Goal: Task Accomplishment & Management: Manage account settings

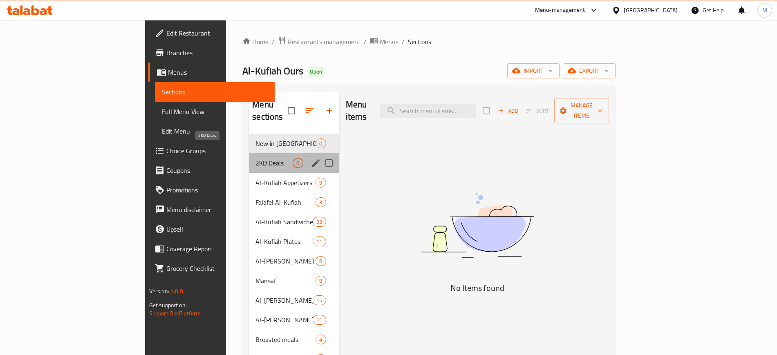
click at [255, 158] on span "2KD Deals" at bounding box center [273, 163] width 37 height 10
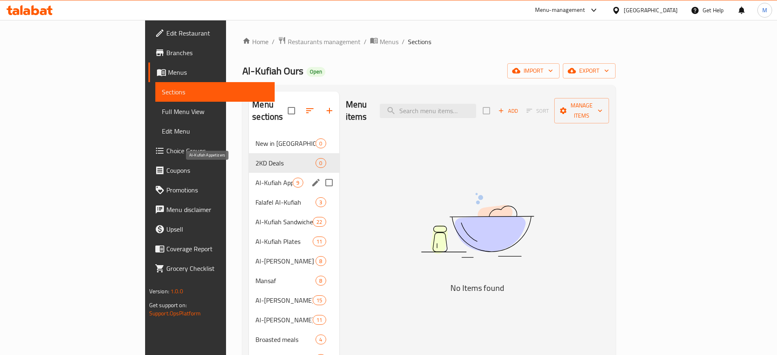
click at [255, 178] on span "Al-Kufiah Appetizers" at bounding box center [273, 183] width 37 height 10
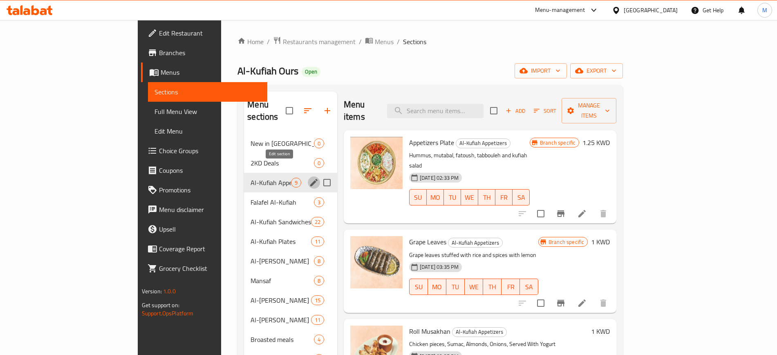
click at [309, 178] on icon "edit" at bounding box center [314, 183] width 10 height 10
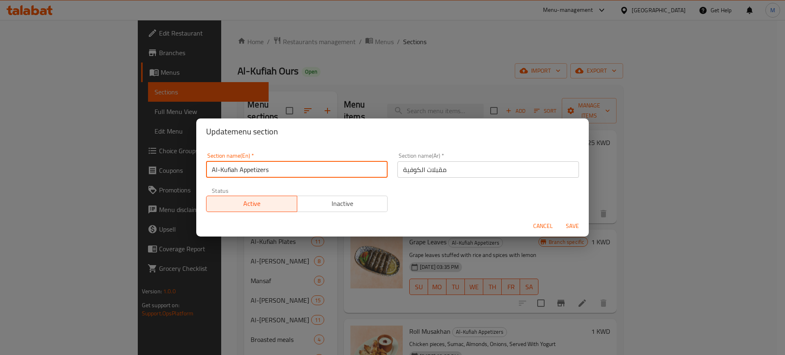
drag, startPoint x: 240, startPoint y: 170, endPoint x: 201, endPoint y: 170, distance: 39.2
click at [201, 170] on div "Section name(En)   * Al-Kufiah Appetizers Section name(En) *" at bounding box center [296, 165] width 191 height 35
type input "Appetizers"
click at [559, 219] on button "Save" at bounding box center [572, 226] width 26 height 15
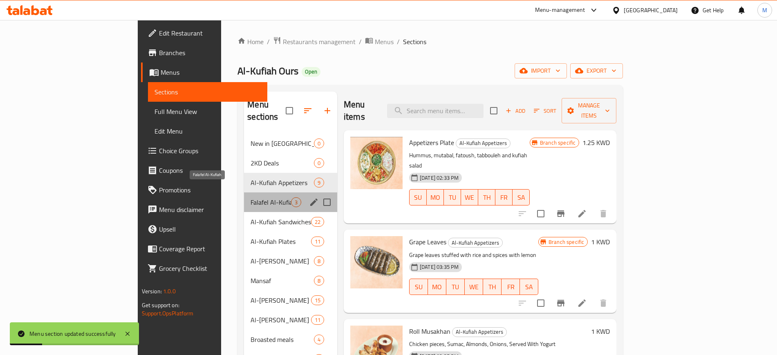
click at [250, 197] on span "Falafel Al-Kufiah" at bounding box center [270, 202] width 40 height 10
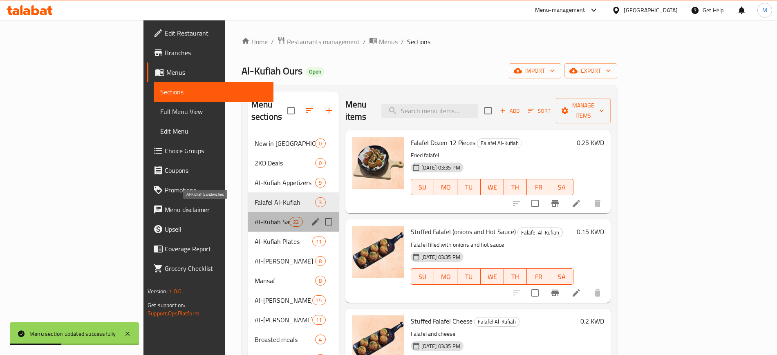
click at [255, 217] on span "Al-Kufiah Sandwiches" at bounding box center [272, 222] width 35 height 10
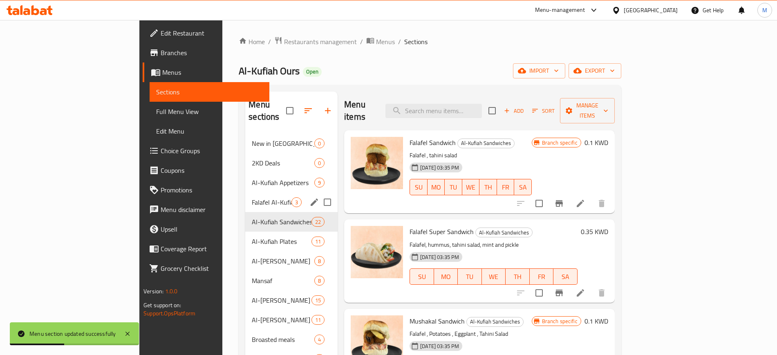
click at [245, 192] on div "Falafel Al-Kufiah 3" at bounding box center [291, 202] width 92 height 20
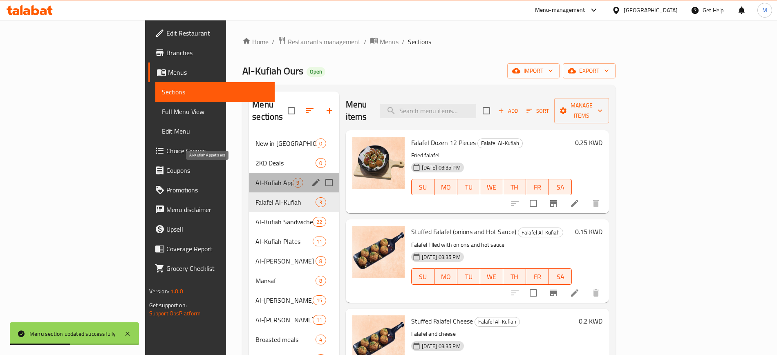
click at [255, 178] on span "Al-Kufiah Appetizers" at bounding box center [273, 183] width 37 height 10
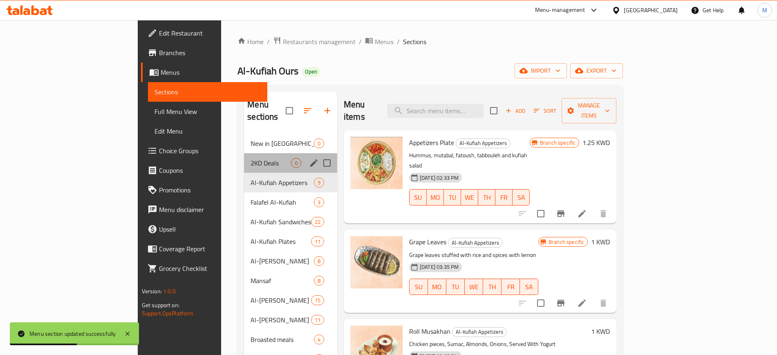
click at [244, 156] on div "2KD Deals 0" at bounding box center [290, 163] width 93 height 20
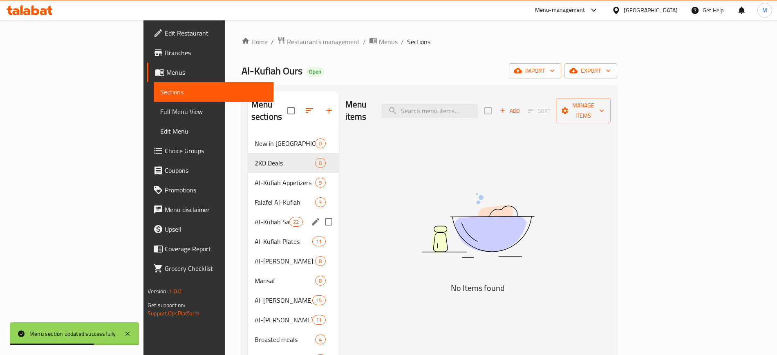
click at [255, 217] on span "Al-Kufiah Sandwiches" at bounding box center [272, 222] width 35 height 10
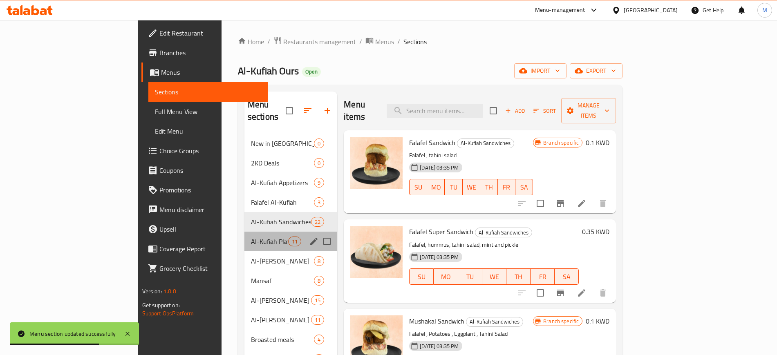
click at [244, 235] on div "Al-Kufiah Plates 11" at bounding box center [290, 242] width 93 height 20
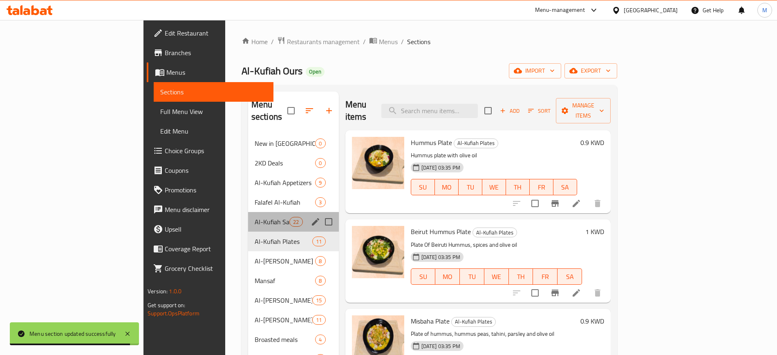
click at [248, 212] on div "Al-Kufiah Sandwiches 22" at bounding box center [293, 222] width 91 height 20
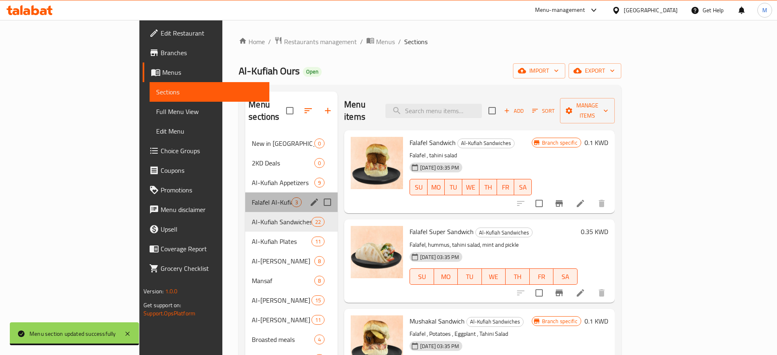
click at [245, 192] on div "Falafel Al-Kufiah 3" at bounding box center [291, 202] width 92 height 20
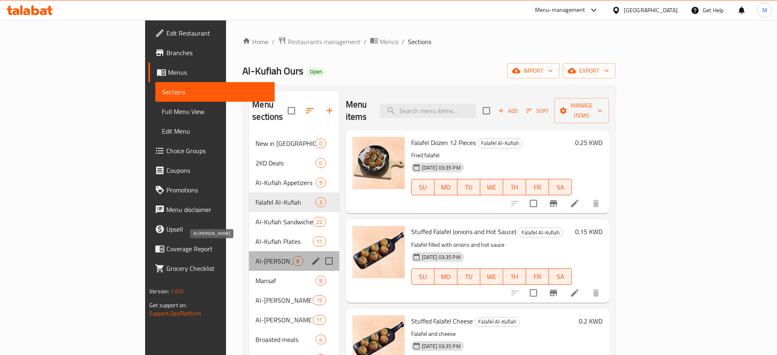
click at [255, 256] on span "Al-[PERSON_NAME]" at bounding box center [273, 261] width 37 height 10
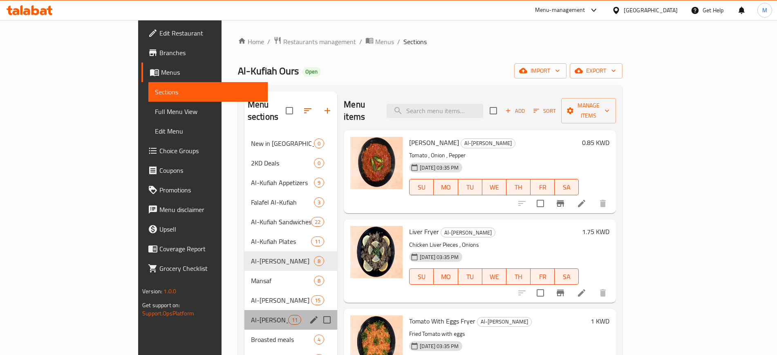
click at [244, 310] on div "Al-Kufiah Snacks 11" at bounding box center [290, 320] width 93 height 20
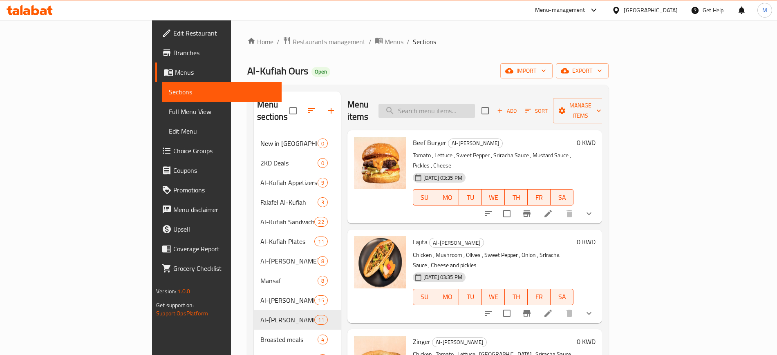
click at [473, 106] on input "search" at bounding box center [426, 111] width 96 height 14
type input "twister"
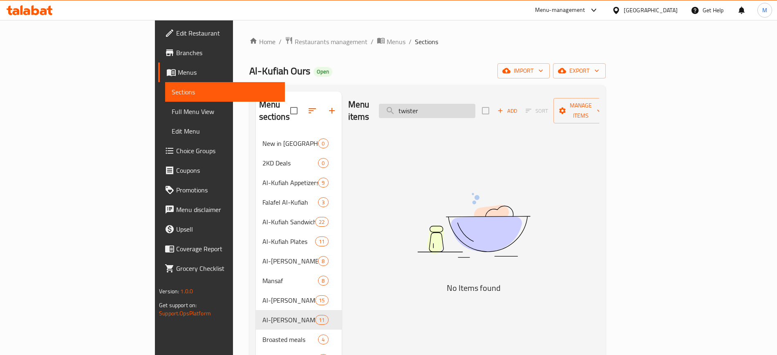
drag, startPoint x: 485, startPoint y: 105, endPoint x: 444, endPoint y: 107, distance: 41.3
click at [444, 107] on input "twister" at bounding box center [427, 111] width 96 height 14
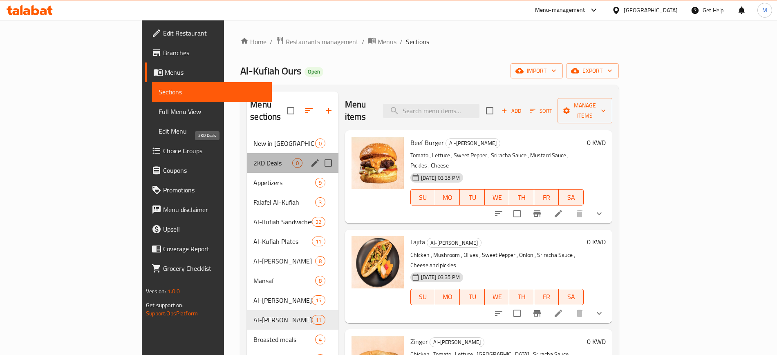
click at [253, 158] on span "2KD Deals" at bounding box center [272, 163] width 38 height 10
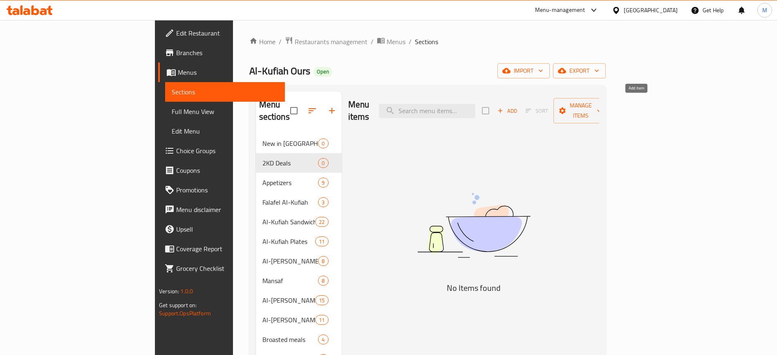
click at [518, 106] on span "Add" at bounding box center [507, 110] width 22 height 9
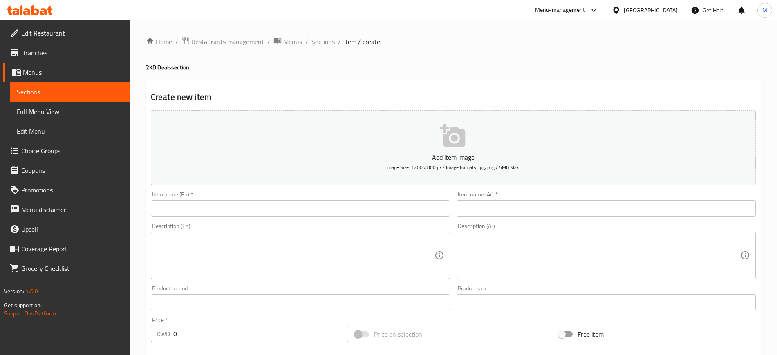
click at [291, 202] on input "text" at bounding box center [300, 208] width 299 height 16
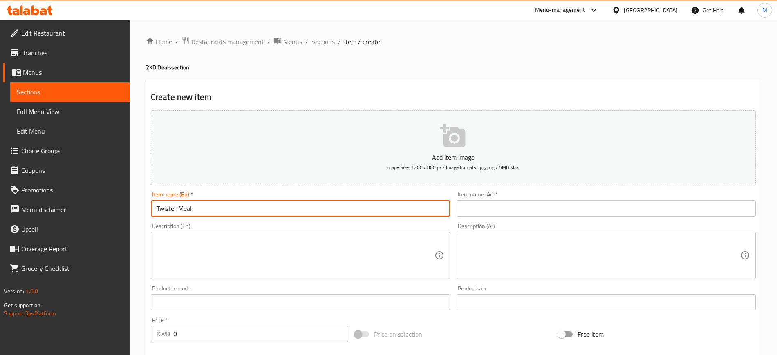
type input "Twister Meal"
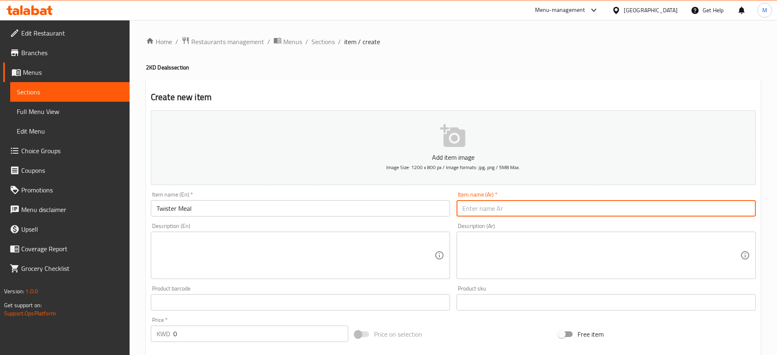
click at [526, 208] on input "text" at bounding box center [605, 208] width 299 height 16
type input "[PERSON_NAME]"
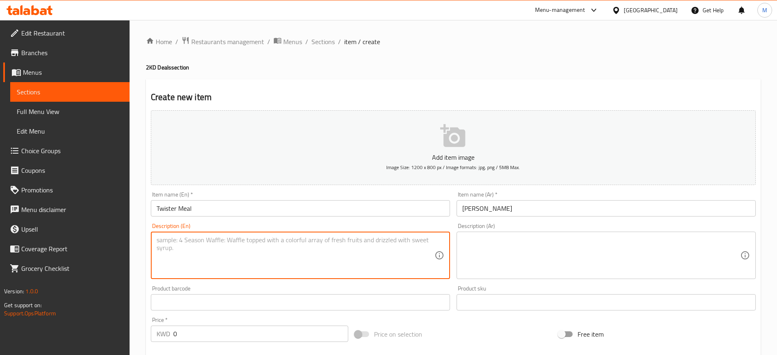
click at [347, 253] on textarea at bounding box center [296, 255] width 278 height 39
type textarea "2 twister sandwiches + fries + soft drink"
click at [654, 250] on textarea at bounding box center [601, 255] width 278 height 39
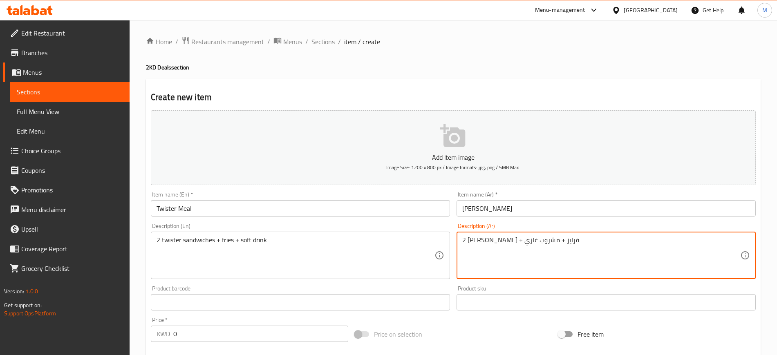
type textarea "2 [PERSON_NAME] + فرايز + مشروب غازي"
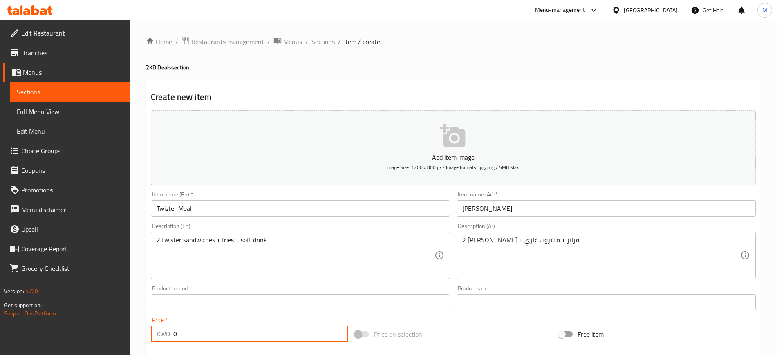
drag, startPoint x: 208, startPoint y: 328, endPoint x: 161, endPoint y: 323, distance: 46.8
click at [164, 324] on div "Price   * KWD 0 Price *" at bounding box center [249, 329] width 197 height 25
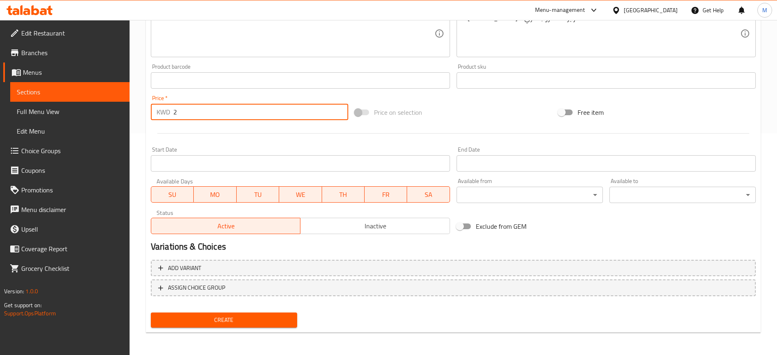
scroll to position [222, 0]
type input "2"
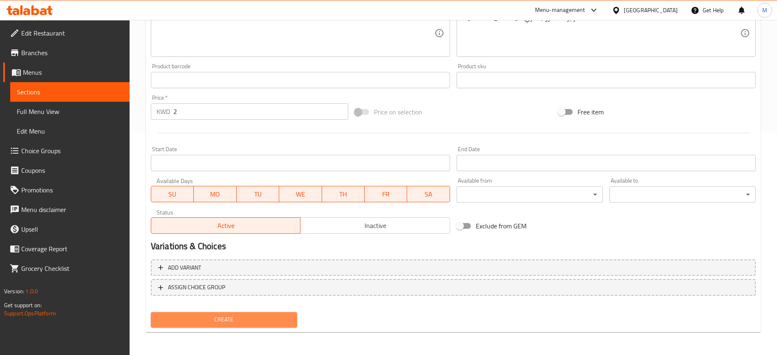
click at [211, 320] on span "Create" at bounding box center [223, 320] width 133 height 10
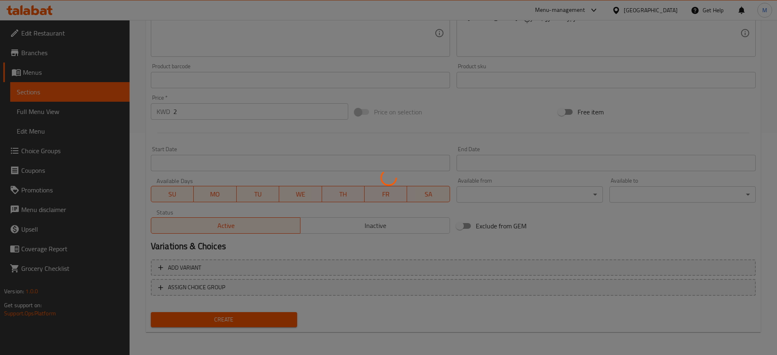
type input "0"
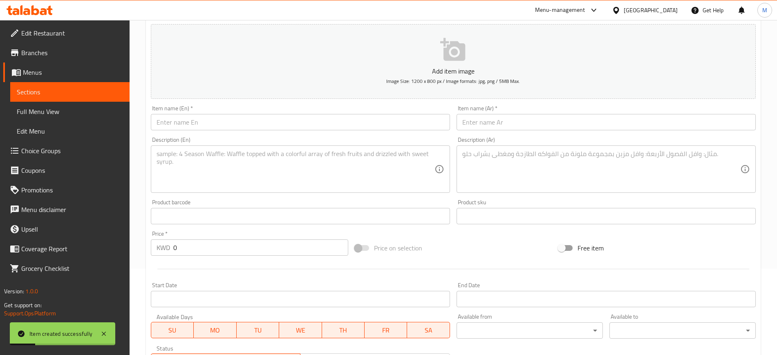
scroll to position [0, 0]
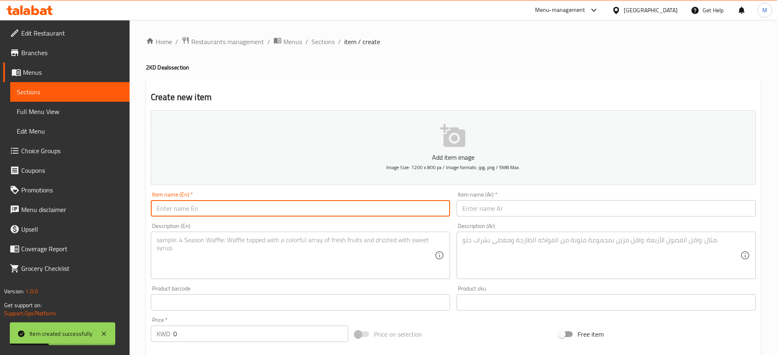
click at [188, 202] on input "text" at bounding box center [300, 208] width 299 height 16
type input "Kabab Meal"
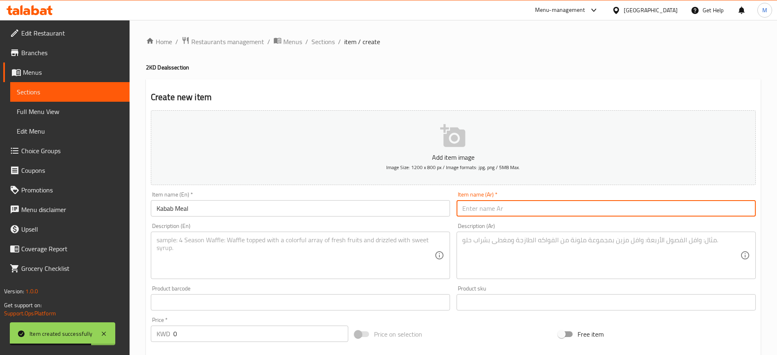
click at [501, 202] on input "text" at bounding box center [605, 208] width 299 height 16
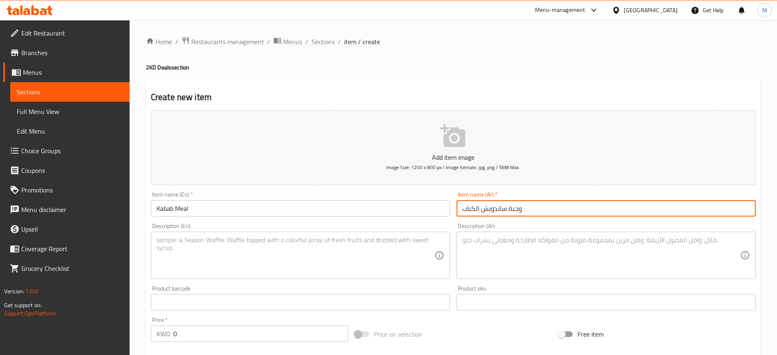
type input "وجبة ساندويش الكباب"
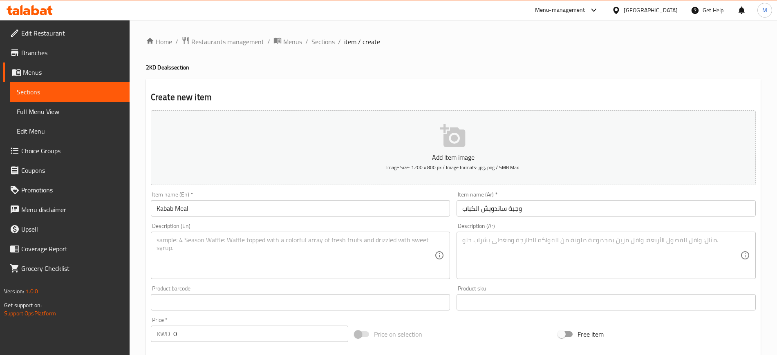
click at [198, 197] on div "Item name (En)   * Kabab Meal Item name (En) *" at bounding box center [300, 204] width 299 height 25
click at [201, 216] on input "Kabab Meal" at bounding box center [300, 208] width 299 height 16
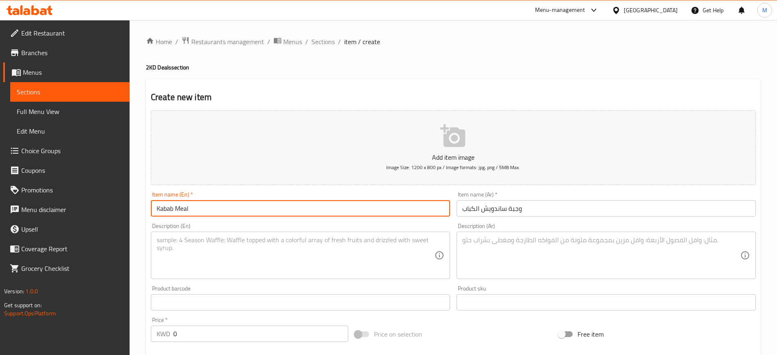
click at [175, 208] on input "Kabab Meal" at bounding box center [300, 208] width 299 height 16
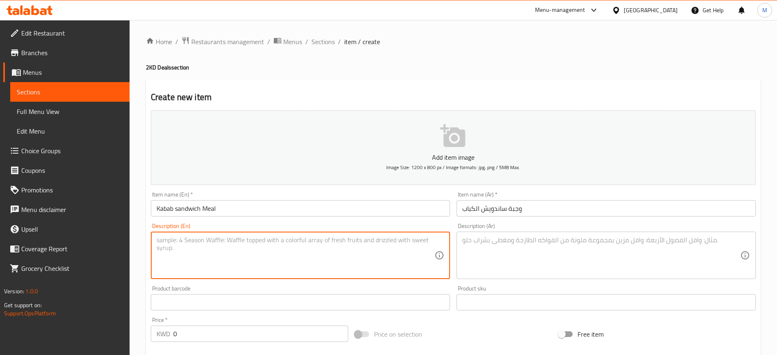
click at [217, 238] on textarea at bounding box center [296, 255] width 278 height 39
click at [179, 206] on input "Kabab sandwich Meal" at bounding box center [300, 208] width 299 height 16
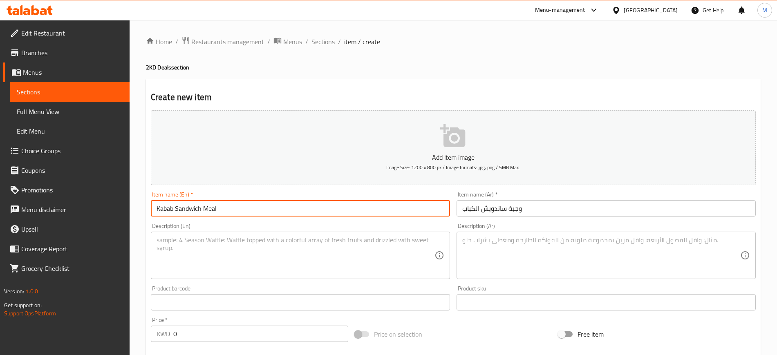
type input "Kabab Sandwich Meal"
click at [218, 260] on textarea at bounding box center [296, 255] width 278 height 39
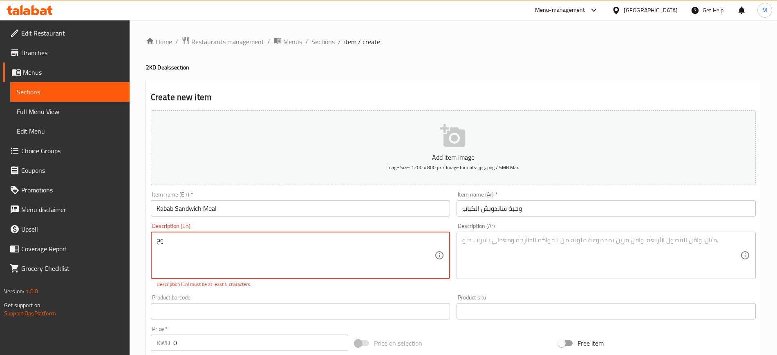
type textarea "و"
type textarea "k"
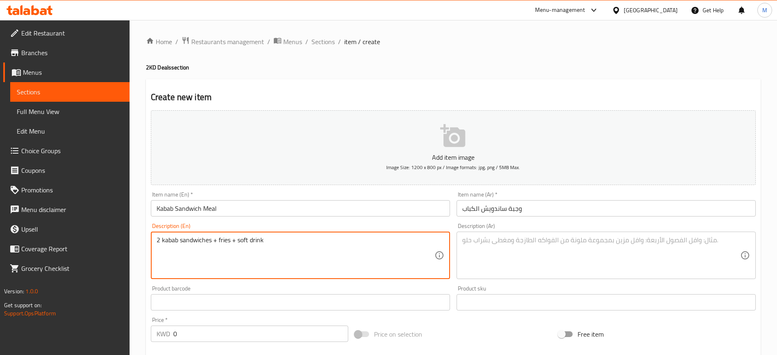
type textarea "2 kabab sandwiches + fries + soft drink"
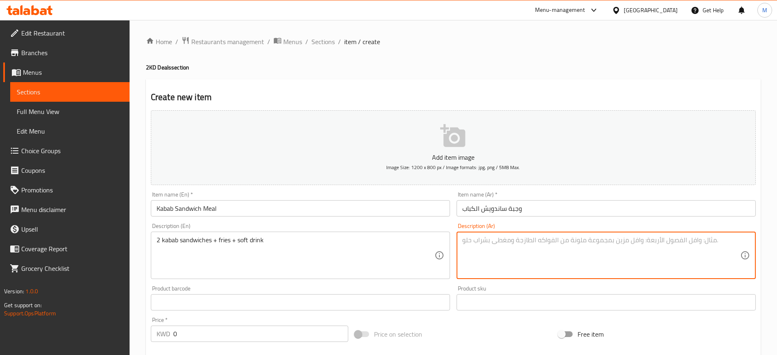
click at [533, 251] on textarea at bounding box center [601, 255] width 278 height 39
type textarea "2 ساندويش كباب + فرايز + مشروب غازي"
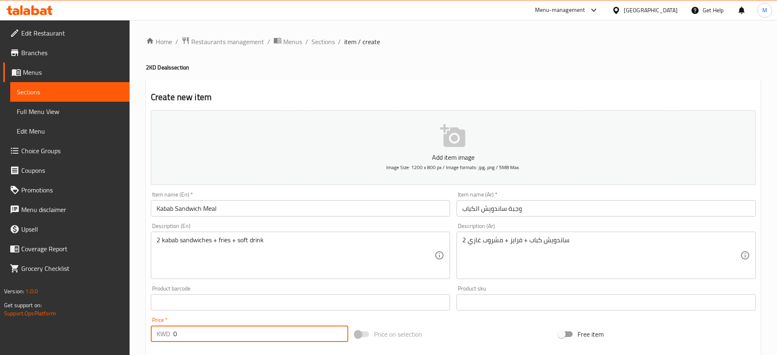
drag, startPoint x: 240, startPoint y: 335, endPoint x: 150, endPoint y: 322, distance: 91.6
click at [150, 322] on div "Price   * KWD 0 Price *" at bounding box center [250, 329] width 204 height 31
type input "2"
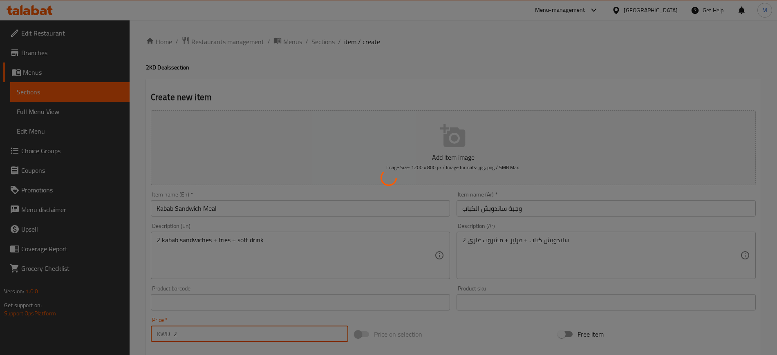
type input "0"
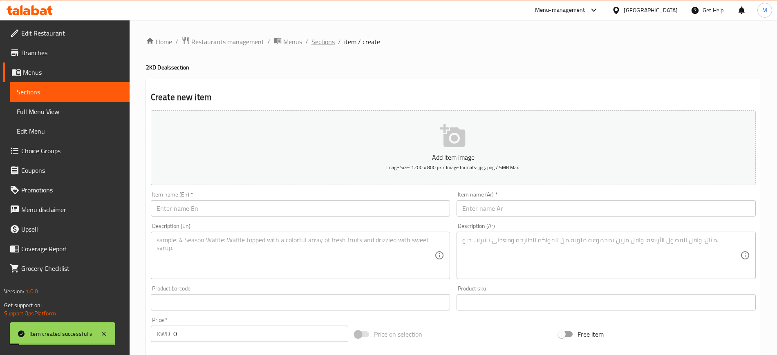
click at [319, 44] on span "Sections" at bounding box center [322, 42] width 23 height 10
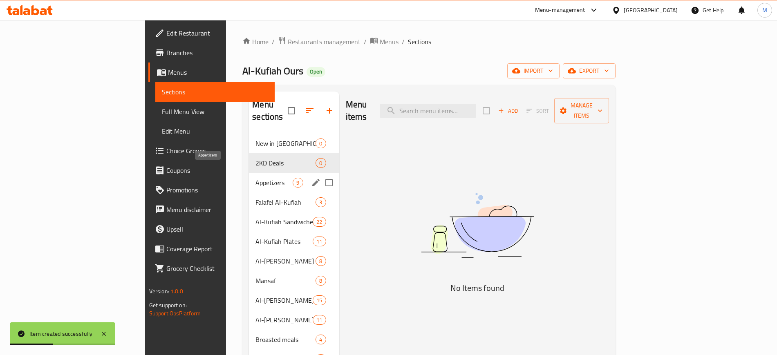
click at [255, 178] on span "Appetizers" at bounding box center [273, 183] width 37 height 10
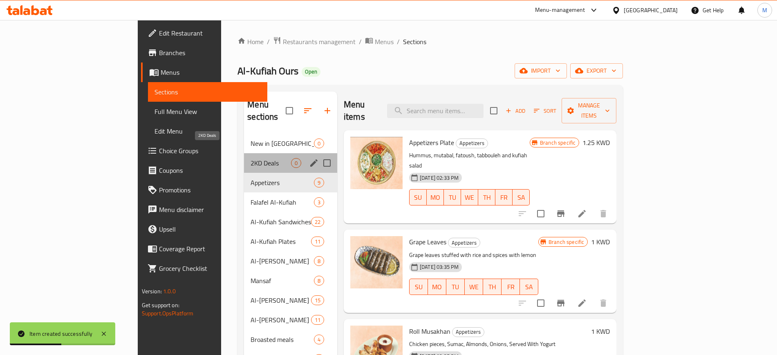
click at [250, 158] on span "2KD Deals" at bounding box center [270, 163] width 40 height 10
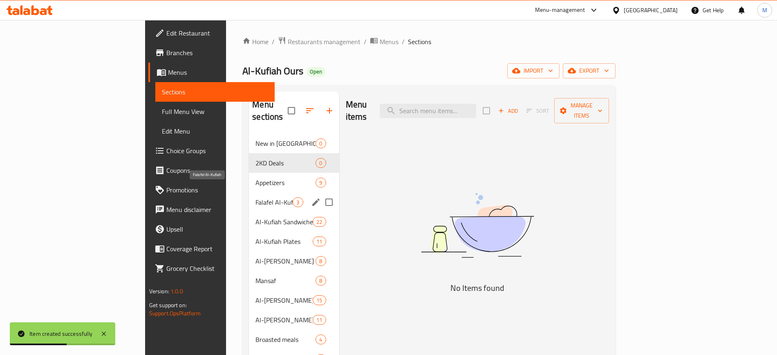
click at [255, 197] on span "Falafel Al-Kufiah" at bounding box center [273, 202] width 37 height 10
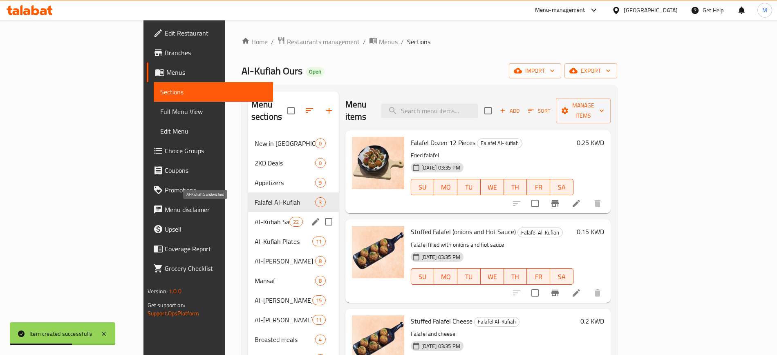
click at [255, 217] on span "Al-Kufiah Sandwiches" at bounding box center [272, 222] width 35 height 10
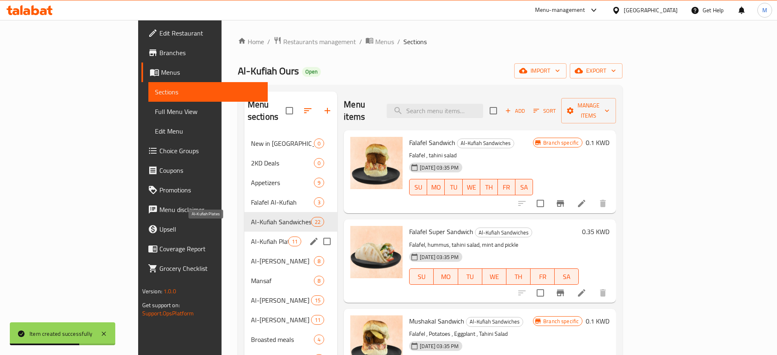
click at [251, 237] on span "Al-Kufiah Plates" at bounding box center [269, 242] width 37 height 10
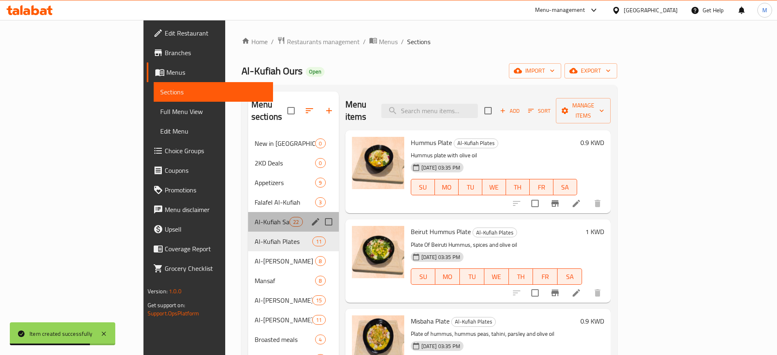
click at [248, 212] on div "Al-Kufiah Sandwiches 22" at bounding box center [293, 222] width 91 height 20
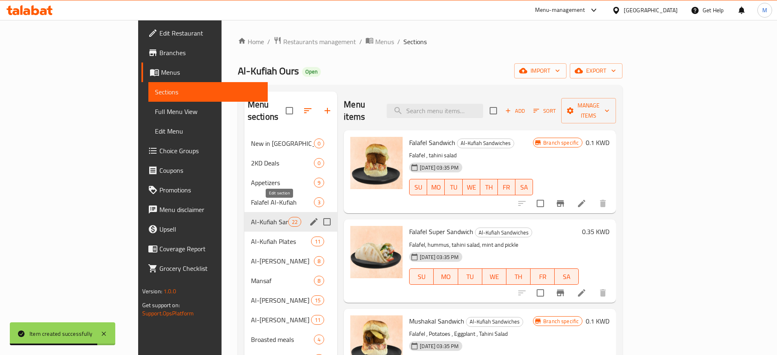
click at [310, 218] on icon "edit" at bounding box center [313, 221] width 7 height 7
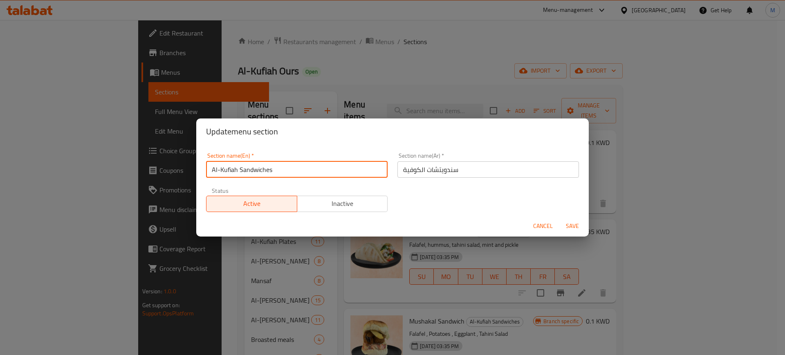
drag, startPoint x: 239, startPoint y: 169, endPoint x: 196, endPoint y: 163, distance: 43.7
click at [196, 163] on div "Section name(En)   * Al-Kufiah Sandwiches Section name(En) * Section name(Ar)  …" at bounding box center [392, 180] width 392 height 71
type input "Sandwiches"
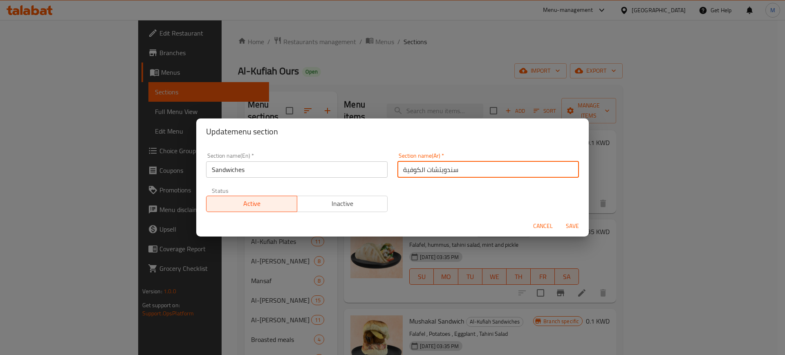
click at [448, 173] on input "سندويتشات الكوفية" at bounding box center [487, 169] width 181 height 16
click at [436, 170] on input "ساندويتشات الكوفية" at bounding box center [487, 169] width 181 height 16
type input "ساندويشات الكوفية"
click at [559, 219] on button "Save" at bounding box center [572, 226] width 26 height 15
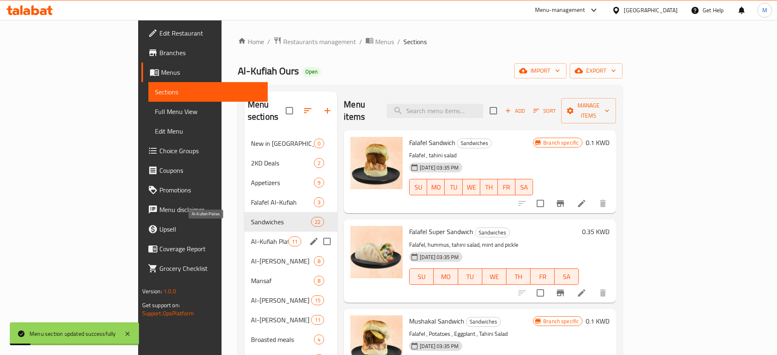
click at [251, 237] on span "Al-Kufiah Plates" at bounding box center [269, 242] width 37 height 10
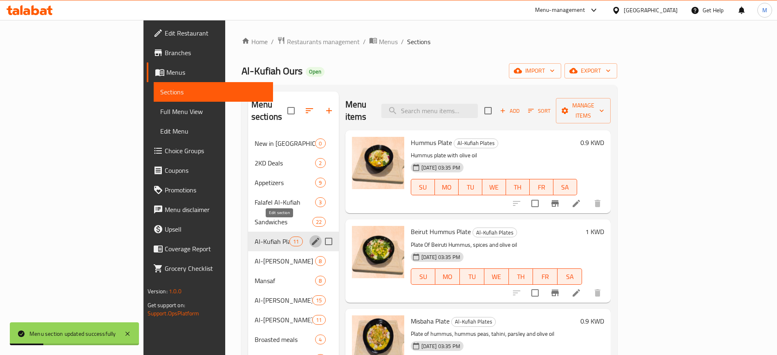
click at [312, 238] on icon "edit" at bounding box center [315, 241] width 7 height 7
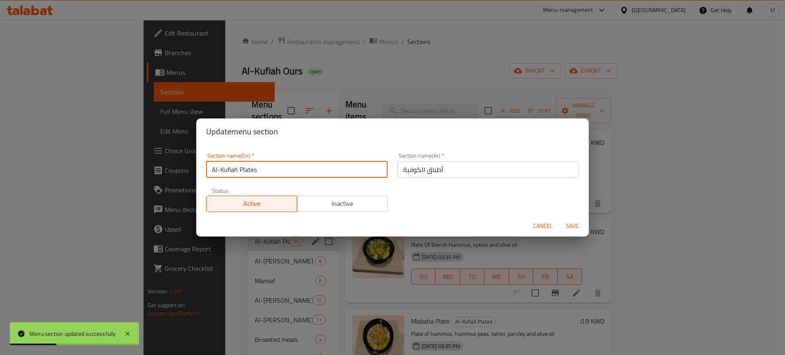
drag, startPoint x: 300, startPoint y: 165, endPoint x: 185, endPoint y: 161, distance: 115.3
click at [187, 161] on div "Update menu section Section name(En)   * Al-Kufiah Plates Section name(En) * Se…" at bounding box center [392, 177] width 785 height 355
type input "Platters"
click at [559, 219] on button "Save" at bounding box center [572, 226] width 26 height 15
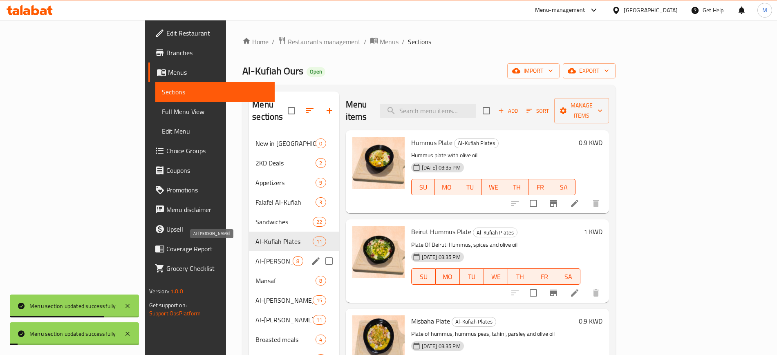
click at [255, 256] on span "Al-[PERSON_NAME]" at bounding box center [273, 261] width 37 height 10
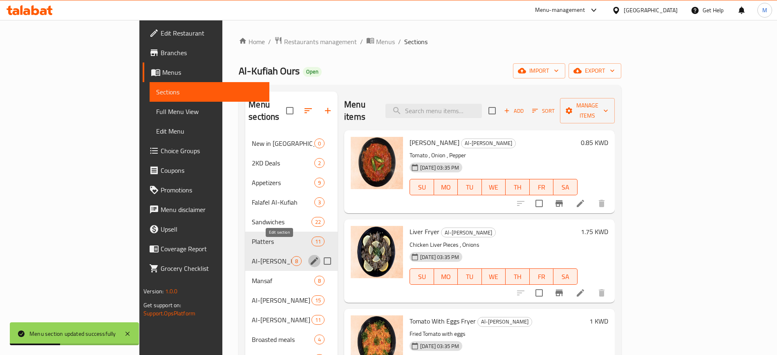
click at [311, 257] on icon "edit" at bounding box center [314, 260] width 7 height 7
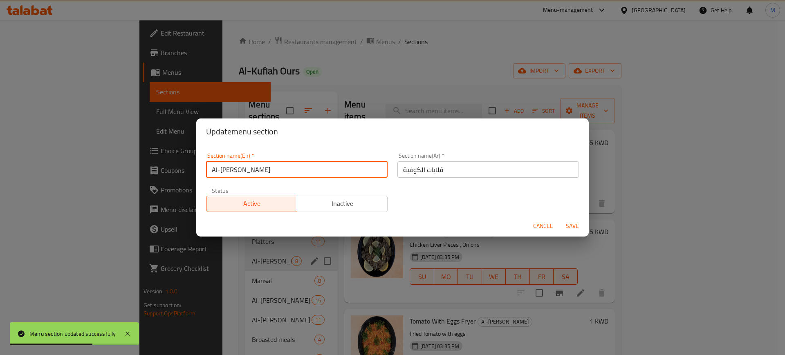
drag, startPoint x: 240, startPoint y: 170, endPoint x: 189, endPoint y: 162, distance: 51.2
click at [198, 161] on div "Section name(En)   * [PERSON_NAME] Section name(En) * Section name(Ar)   * قلاي…" at bounding box center [392, 180] width 392 height 71
type input "Fryers"
click at [559, 219] on button "Save" at bounding box center [572, 226] width 26 height 15
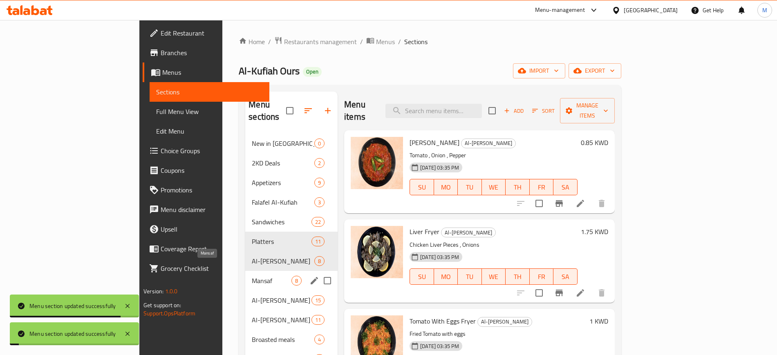
click at [252, 276] on span "Mansaf" at bounding box center [272, 281] width 40 height 10
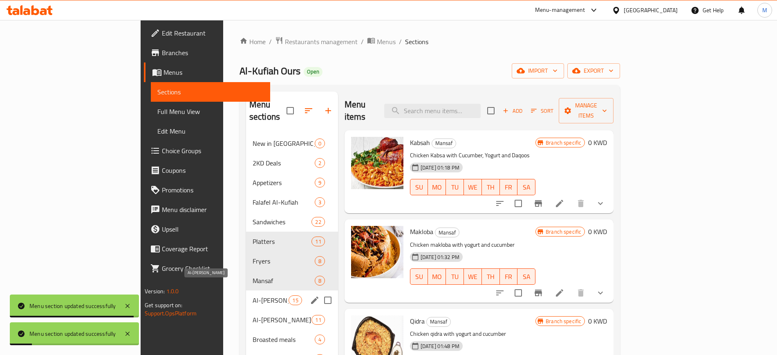
click at [253, 295] on span "Al-[PERSON_NAME]" at bounding box center [271, 300] width 36 height 10
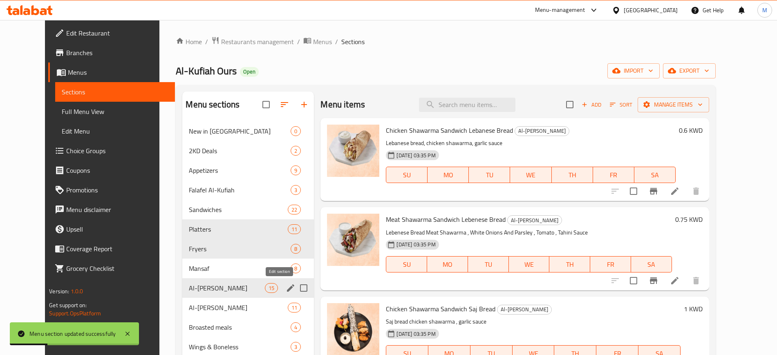
click at [286, 288] on icon "edit" at bounding box center [291, 288] width 10 height 10
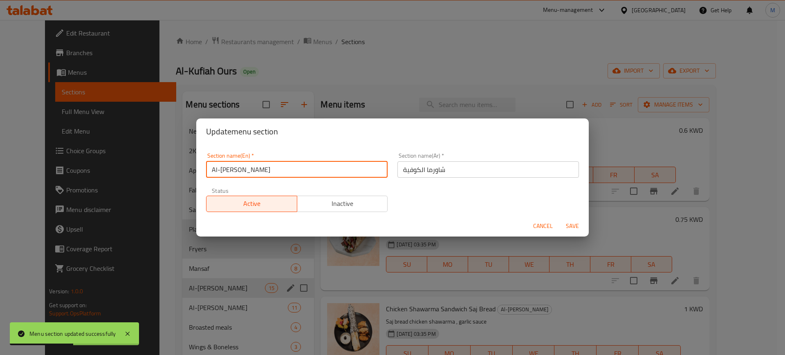
drag, startPoint x: 239, startPoint y: 167, endPoint x: 197, endPoint y: 160, distance: 42.6
click at [197, 160] on div "Section name(En)   * [PERSON_NAME] Section name(En) * Section name(Ar)   * شاور…" at bounding box center [392, 180] width 392 height 71
type input "Shawarma"
click at [559, 219] on button "Save" at bounding box center [572, 226] width 26 height 15
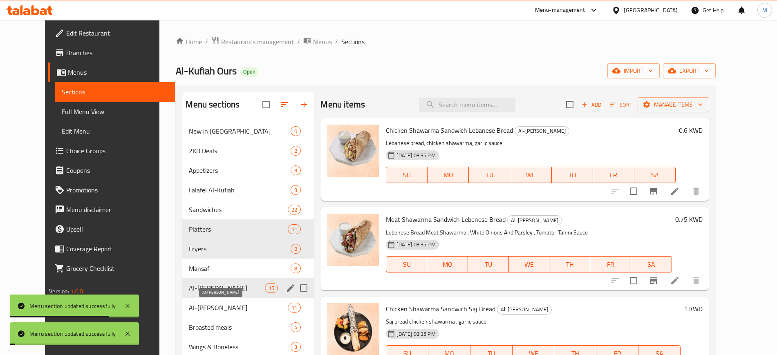
click at [209, 307] on span "Al-[PERSON_NAME]" at bounding box center [238, 308] width 99 height 10
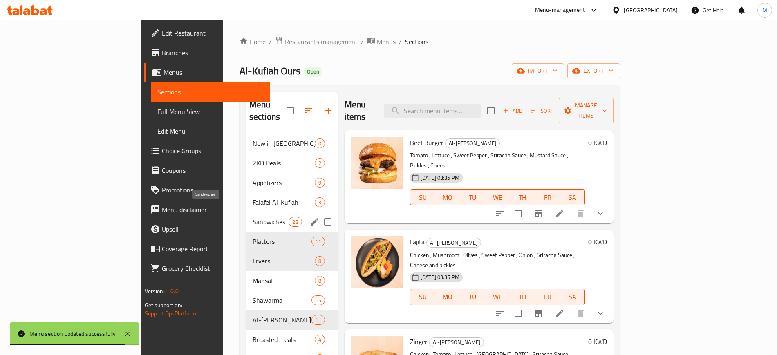
click at [253, 217] on span "Sandwiches" at bounding box center [271, 222] width 36 height 10
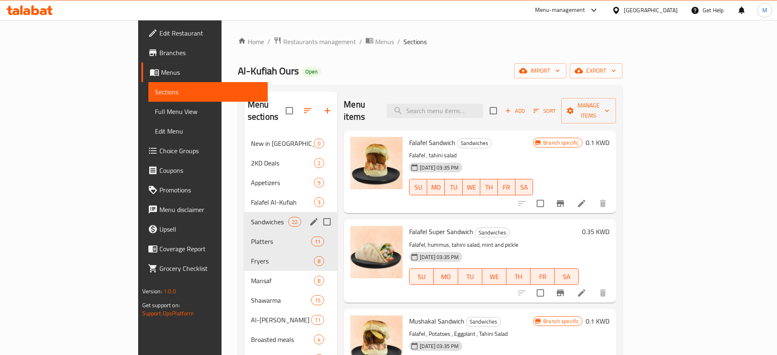
click at [310, 218] on icon "edit" at bounding box center [313, 221] width 7 height 7
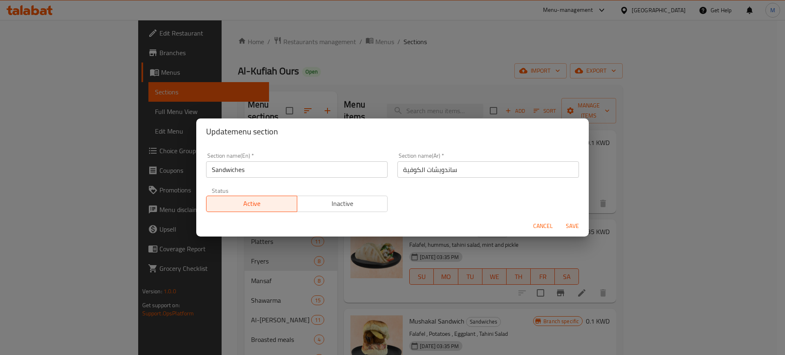
drag, startPoint x: 152, startPoint y: 179, endPoint x: 144, endPoint y: 181, distance: 8.3
click at [147, 179] on div "Update menu section Section name(En)   * Sandwiches Section name(En) * Section …" at bounding box center [392, 177] width 785 height 355
type input "Breakfast Sandwiches"
drag, startPoint x: 480, startPoint y: 164, endPoint x: 383, endPoint y: 170, distance: 97.0
click at [383, 170] on div "Section name(En)   * Breakfast Sandwiches Section name(En) * Section name(Ar)  …" at bounding box center [392, 182] width 382 height 69
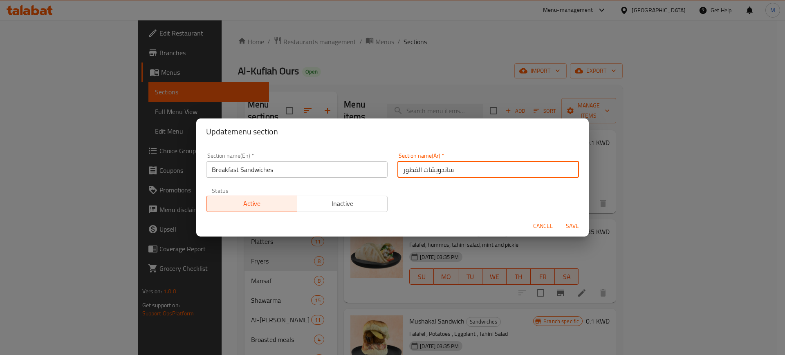
type input "ساندويشات الفطور"
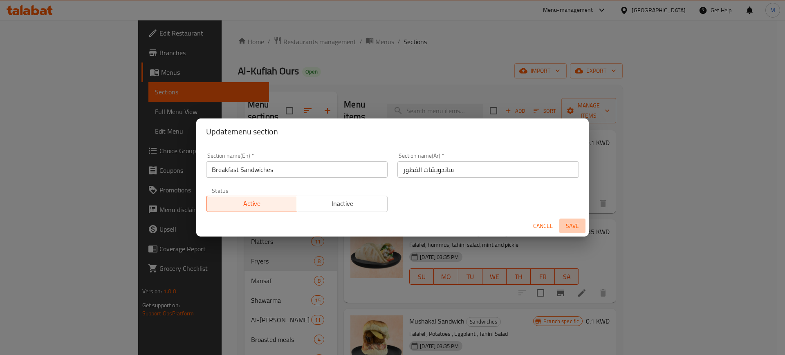
click at [570, 224] on span "Save" at bounding box center [572, 226] width 20 height 10
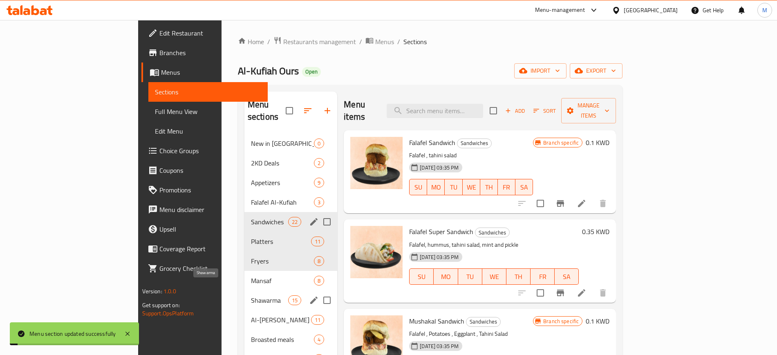
click at [251, 295] on span "Shawarma" at bounding box center [269, 300] width 37 height 10
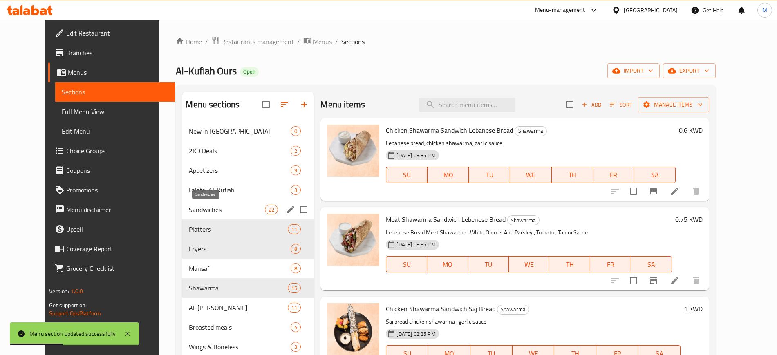
click at [203, 210] on span "Sandwiches" at bounding box center [227, 210] width 76 height 10
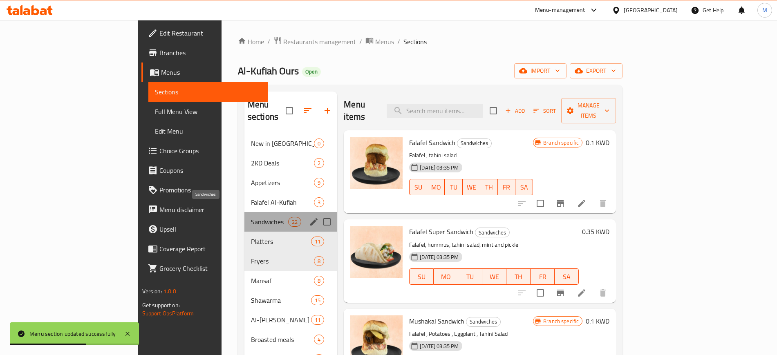
click at [251, 217] on span "Sandwiches" at bounding box center [269, 222] width 37 height 10
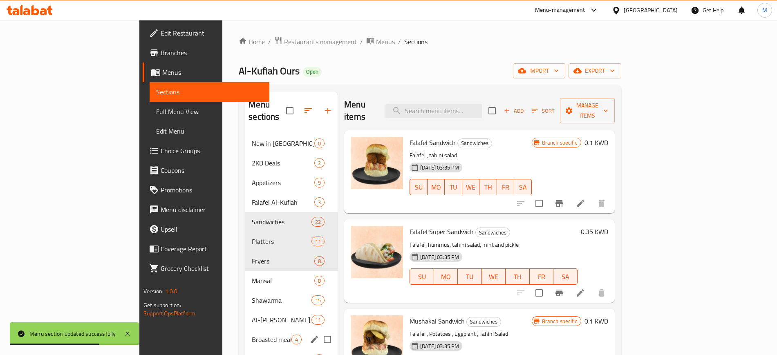
click at [245, 330] on div "Broasted meals 4" at bounding box center [291, 340] width 92 height 20
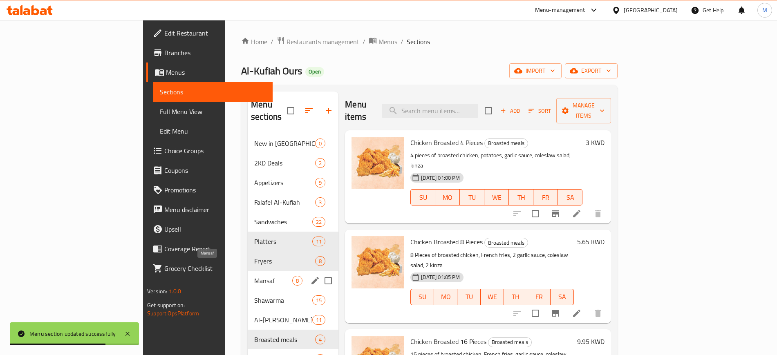
click at [254, 276] on span "Mansaf" at bounding box center [273, 281] width 38 height 10
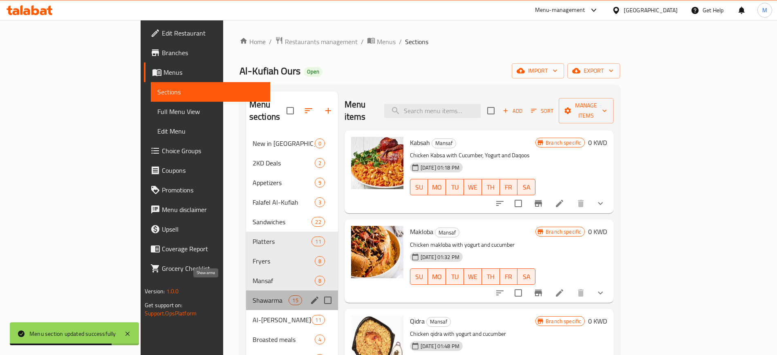
click at [253, 295] on span "Shawarma" at bounding box center [271, 300] width 36 height 10
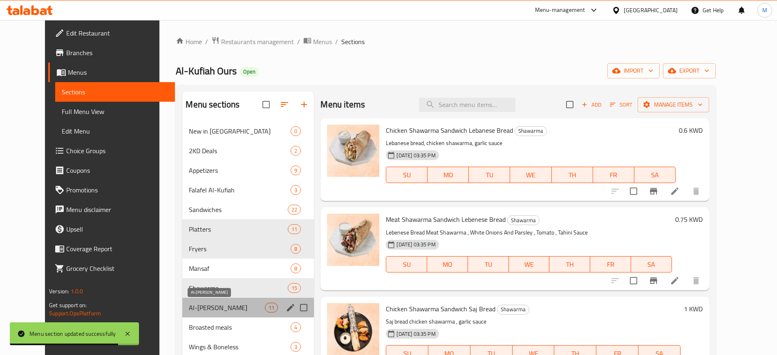
click at [209, 312] on span "Al-[PERSON_NAME]" at bounding box center [227, 308] width 76 height 10
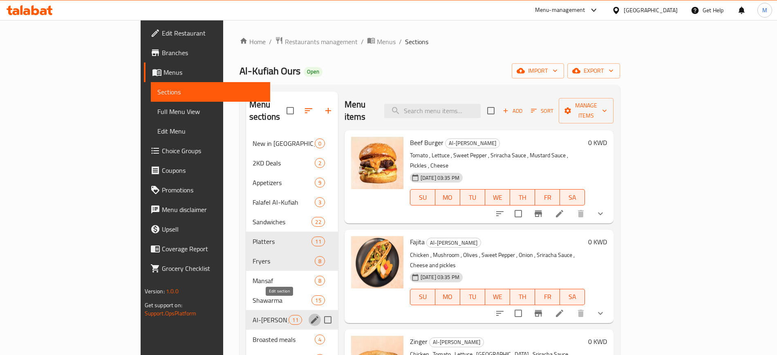
click at [311, 316] on icon "edit" at bounding box center [314, 319] width 7 height 7
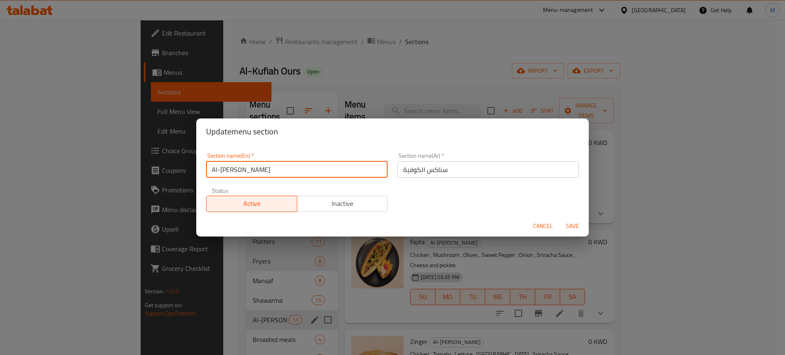
drag, startPoint x: 298, startPoint y: 161, endPoint x: 228, endPoint y: 166, distance: 70.9
click at [228, 166] on input "Al-[PERSON_NAME]" at bounding box center [296, 169] width 181 height 16
type input "A"
type input "Burgers & Sandwiches"
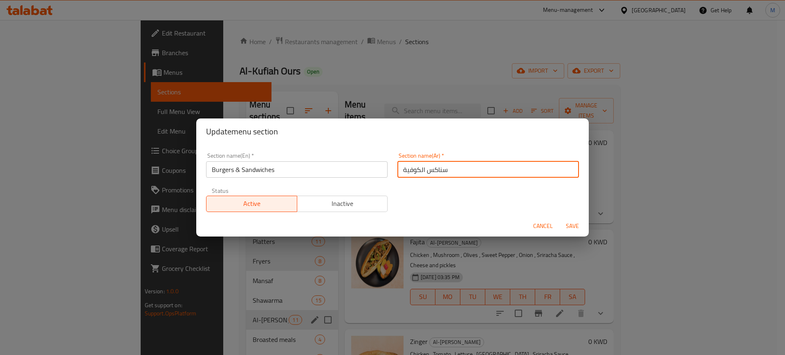
drag, startPoint x: 474, startPoint y: 163, endPoint x: 273, endPoint y: 197, distance: 203.7
click at [275, 195] on div "Section name(En)   * Burgers & Sandwiches Section name(En) * Section name(Ar)  …" at bounding box center [392, 182] width 382 height 69
type input "البرجر و الساندويشات"
click at [559, 219] on button "Save" at bounding box center [572, 226] width 26 height 15
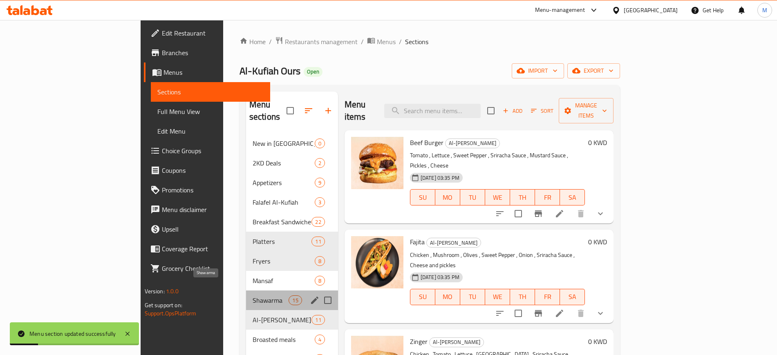
click at [253, 295] on span "Shawarma" at bounding box center [271, 300] width 36 height 10
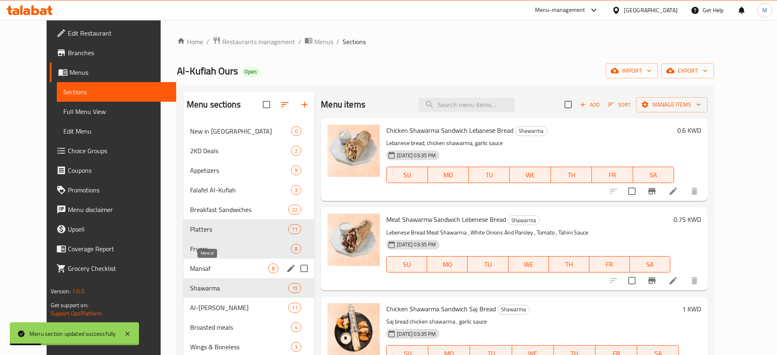
click at [223, 265] on span "Mansaf" at bounding box center [229, 269] width 78 height 10
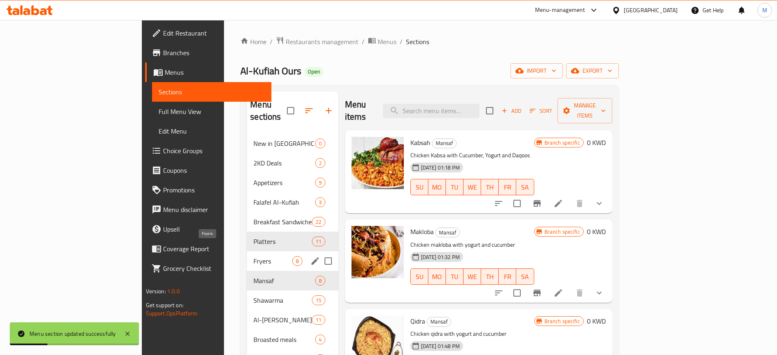
click at [253, 256] on span "Fryers" at bounding box center [272, 261] width 38 height 10
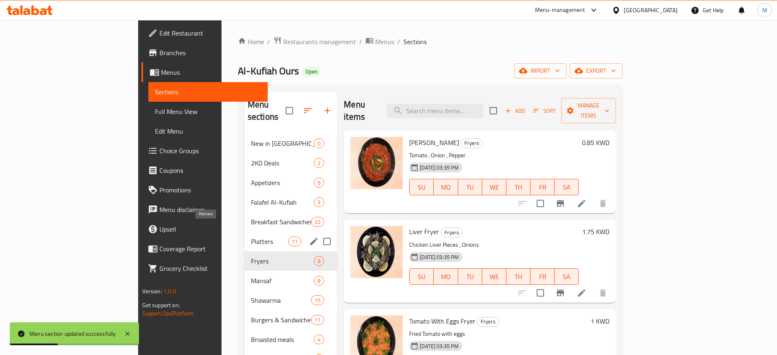
click at [251, 237] on span "Platters" at bounding box center [269, 242] width 37 height 10
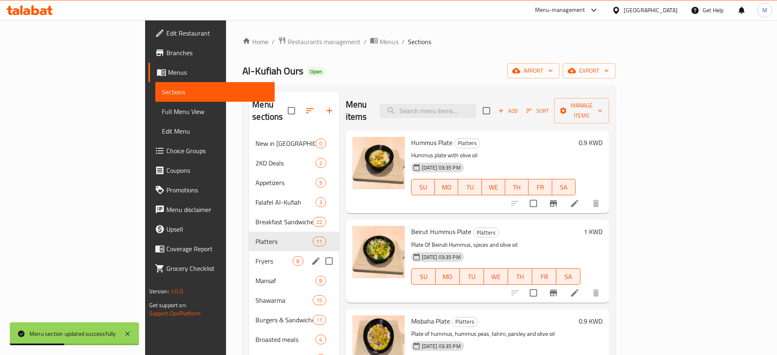
click at [249, 254] on div "Fryers 8" at bounding box center [294, 261] width 90 height 20
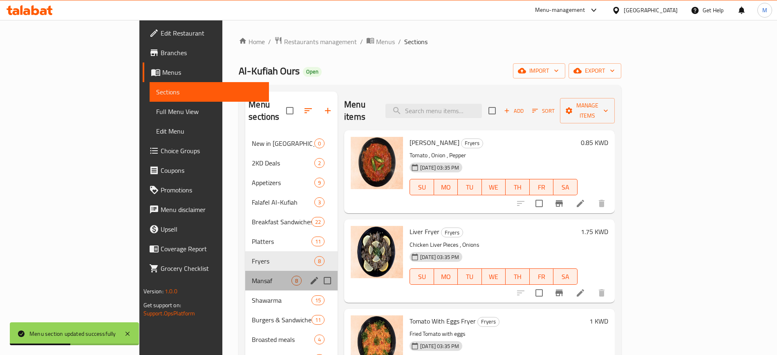
click at [245, 276] on div "Mansaf 8" at bounding box center [291, 281] width 92 height 20
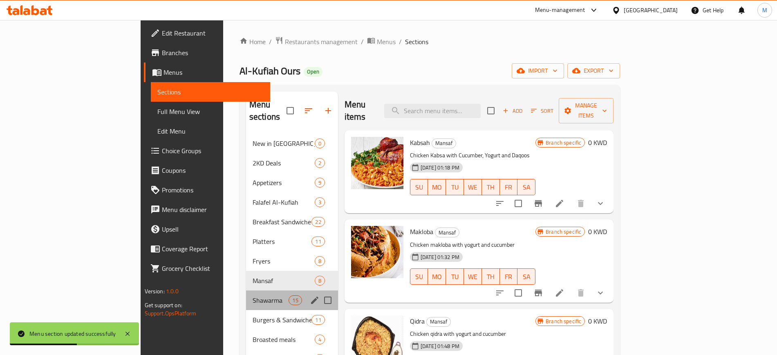
click at [246, 294] on div "Shawarma 15" at bounding box center [292, 301] width 92 height 20
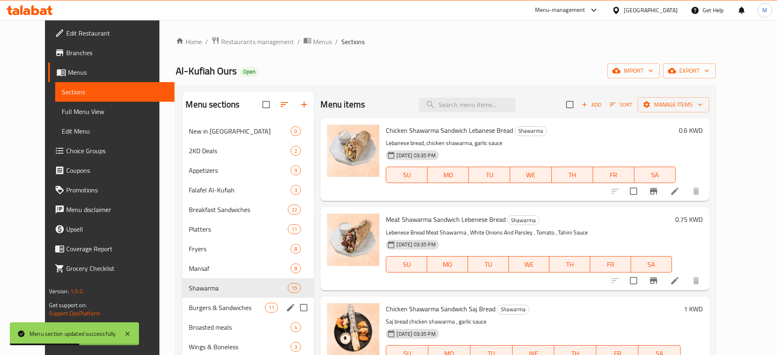
click at [217, 316] on div "Burgers & Sandwiches 11" at bounding box center [248, 308] width 132 height 20
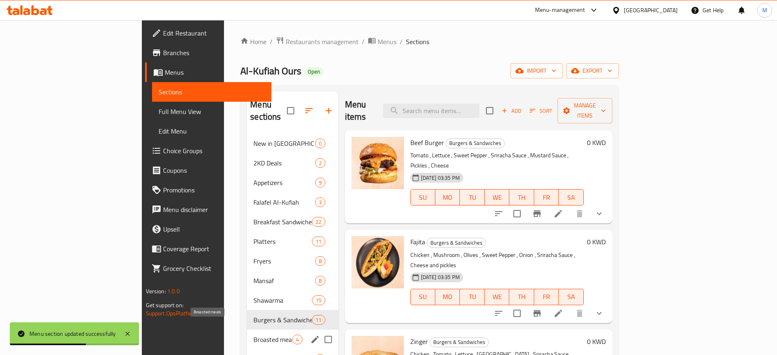
click at [253, 335] on span "Broasted meals" at bounding box center [272, 340] width 38 height 10
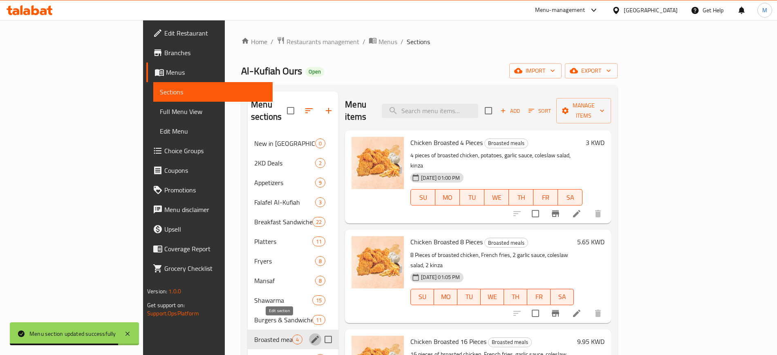
click at [310, 335] on icon "edit" at bounding box center [315, 340] width 10 height 10
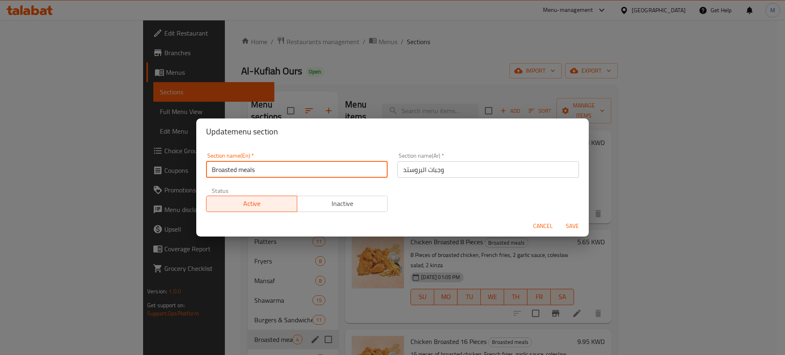
drag, startPoint x: 238, startPoint y: 170, endPoint x: 262, endPoint y: 167, distance: 23.9
click at [262, 167] on input "Broasted meals" at bounding box center [296, 169] width 181 height 16
click at [224, 165] on input "Broasted Meals" at bounding box center [296, 169] width 181 height 16
drag, startPoint x: 224, startPoint y: 165, endPoint x: 366, endPoint y: 167, distance: 141.4
click at [366, 167] on input "Broasted Meals" at bounding box center [296, 169] width 181 height 16
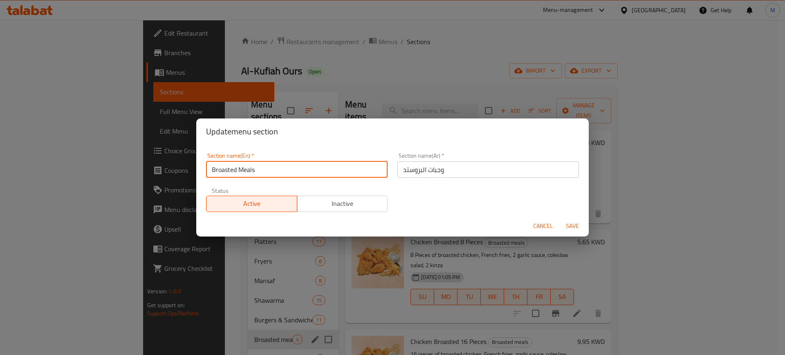
type input "Broasted Meals"
click at [559, 219] on button "Save" at bounding box center [572, 226] width 26 height 15
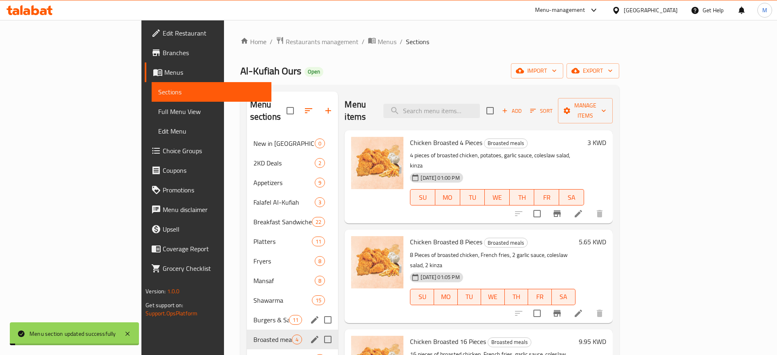
scroll to position [102, 0]
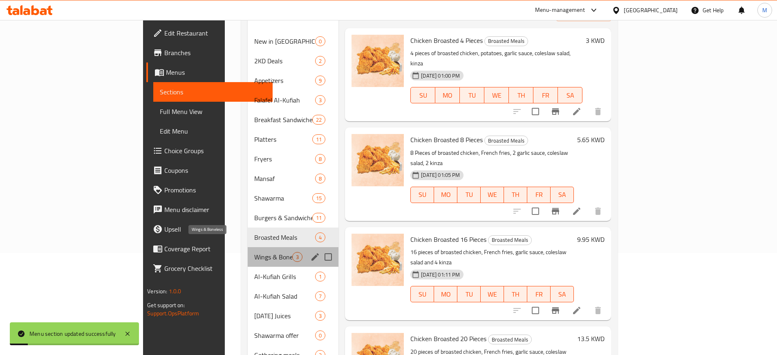
click at [254, 252] on span "Wings & Boneless" at bounding box center [273, 257] width 38 height 10
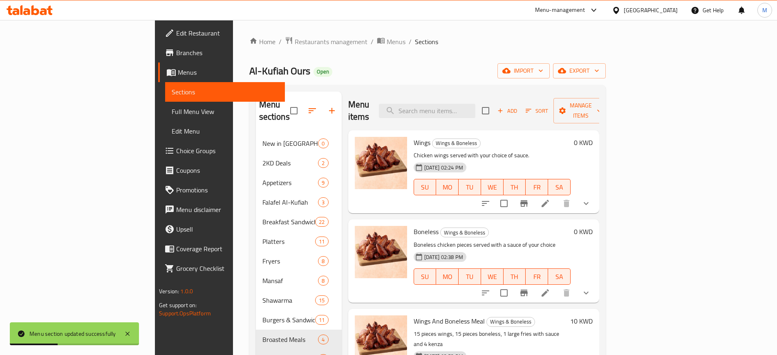
scroll to position [51, 0]
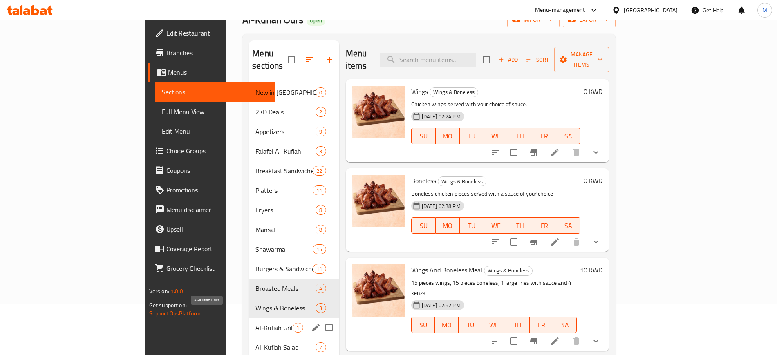
drag, startPoint x: 195, startPoint y: 314, endPoint x: 208, endPoint y: 313, distance: 13.1
click at [255, 323] on span "Al-Kufiah Grills" at bounding box center [273, 328] width 37 height 10
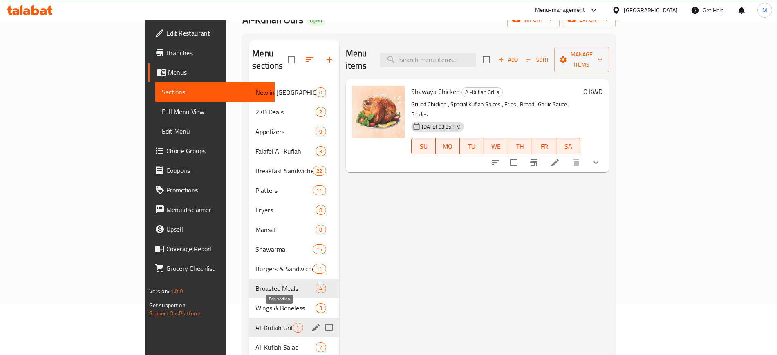
click at [311, 323] on icon "edit" at bounding box center [316, 328] width 10 height 10
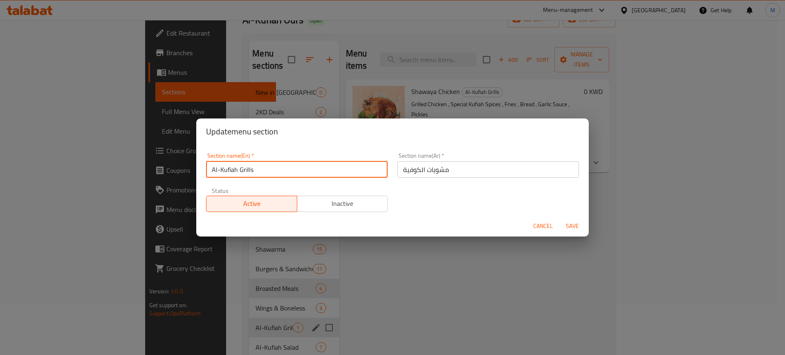
drag, startPoint x: 239, startPoint y: 166, endPoint x: 203, endPoint y: 163, distance: 36.1
click at [203, 163] on div "Section name(En)   * Al-Kufiah Grills Section name(En) *" at bounding box center [296, 165] width 191 height 35
type input "Grills"
click at [559, 219] on button "Save" at bounding box center [572, 226] width 26 height 15
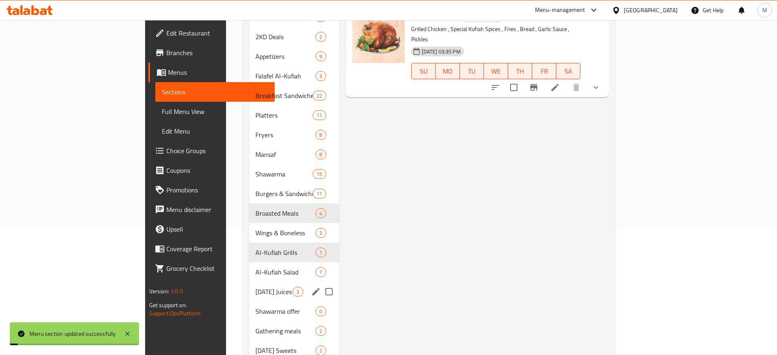
scroll to position [153, 0]
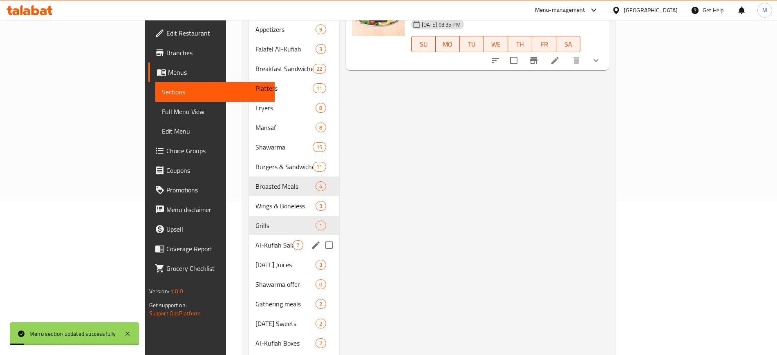
click at [255, 240] on span "Al-Kufiah Salad" at bounding box center [273, 245] width 37 height 10
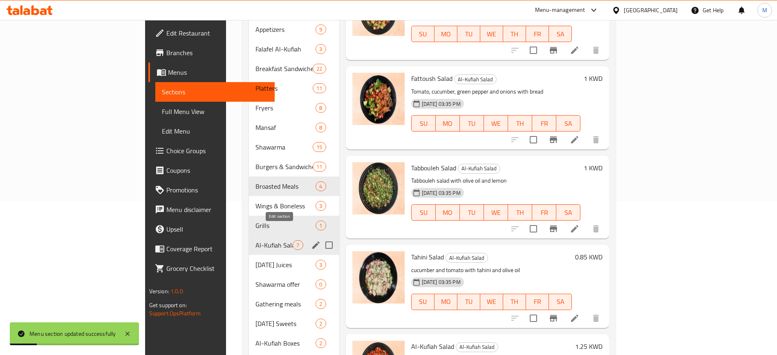
click at [311, 240] on icon "edit" at bounding box center [316, 245] width 10 height 10
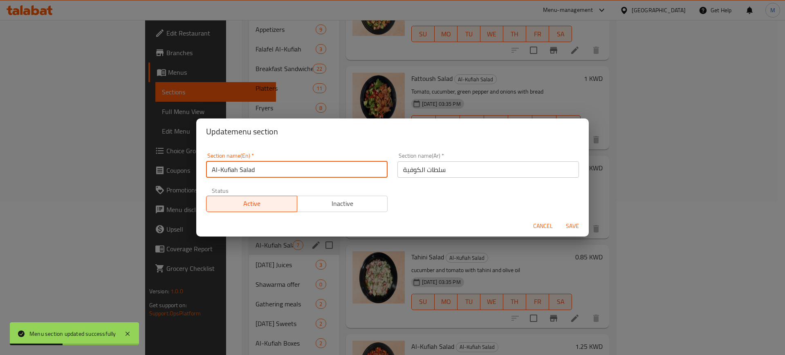
drag, startPoint x: 238, startPoint y: 166, endPoint x: 193, endPoint y: 169, distance: 45.4
click at [193, 169] on div "Update menu section Section name(En)   * Al-Kufiah Salad Section name(En) * Sec…" at bounding box center [392, 177] width 785 height 355
click at [268, 169] on input "Salad" at bounding box center [296, 169] width 181 height 16
type input "Salads"
click at [559, 219] on button "Save" at bounding box center [572, 226] width 26 height 15
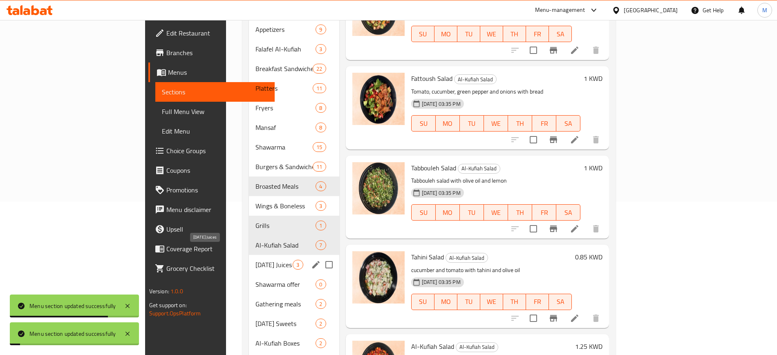
click at [255, 260] on span "[DATE] Juices" at bounding box center [273, 265] width 37 height 10
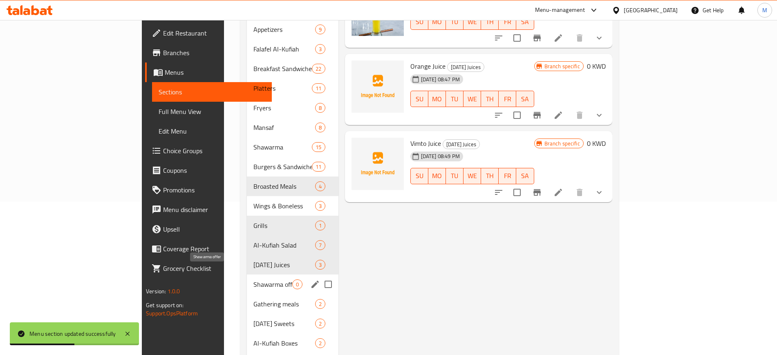
click at [253, 279] on span "Shawarma offer" at bounding box center [272, 284] width 38 height 10
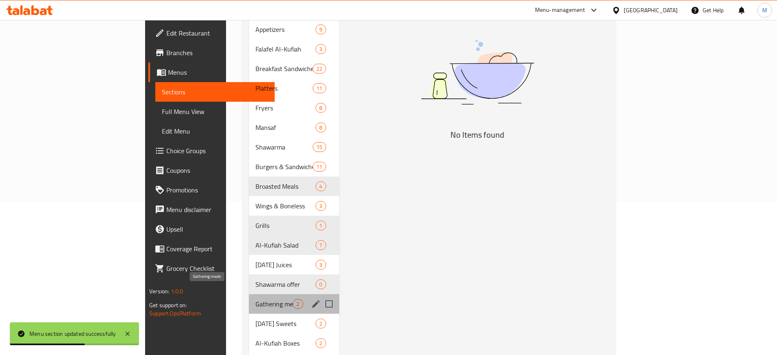
click at [255, 299] on span "Gathering meals" at bounding box center [273, 304] width 37 height 10
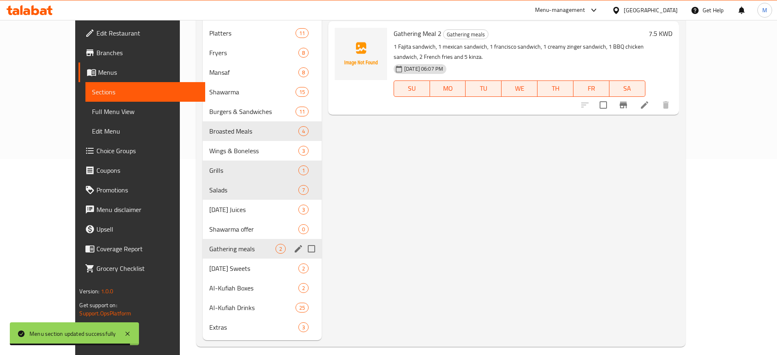
scroll to position [204, 0]
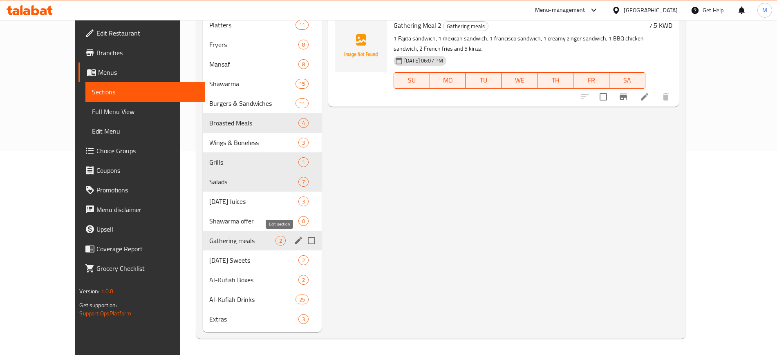
click at [293, 238] on icon "edit" at bounding box center [298, 241] width 10 height 10
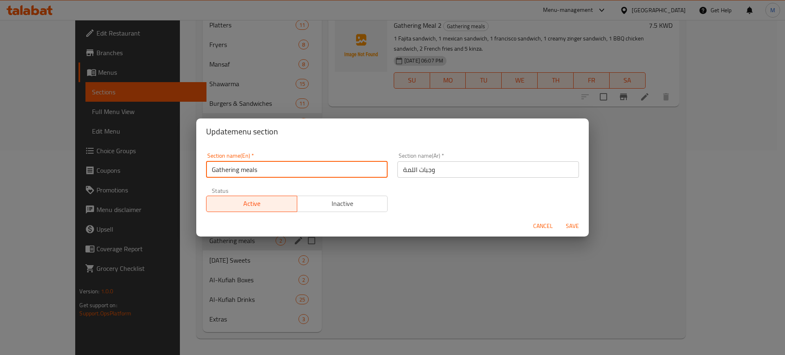
drag, startPoint x: 267, startPoint y: 168, endPoint x: 240, endPoint y: 167, distance: 27.4
click at [240, 167] on input "Gathering meals" at bounding box center [296, 169] width 181 height 16
type input "Gathering Meals"
click at [559, 219] on button "Save" at bounding box center [572, 226] width 26 height 15
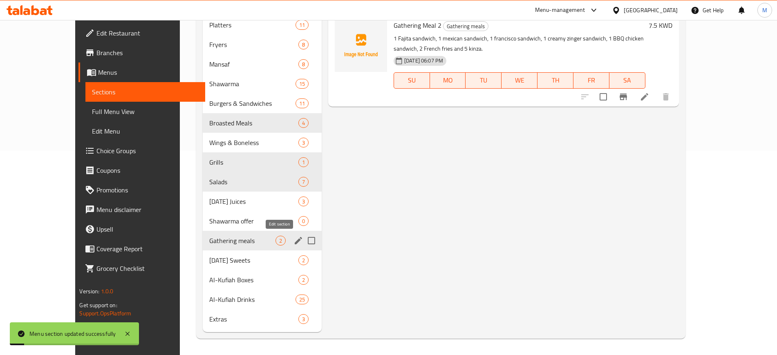
click at [293, 239] on icon "edit" at bounding box center [298, 241] width 10 height 10
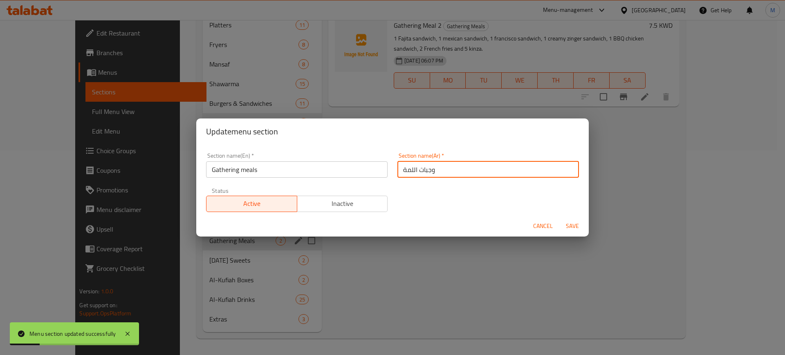
drag, startPoint x: 451, startPoint y: 172, endPoint x: 376, endPoint y: 167, distance: 74.9
click at [376, 167] on div "Section name(En)   * Gathering meals Section name(En) * Section name(Ar)   * وج…" at bounding box center [392, 182] width 382 height 69
type input "و"
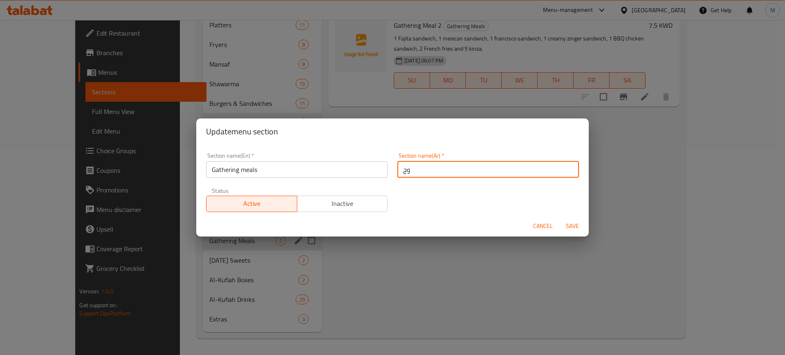
type input "و"
type input "عروض اليمعات"
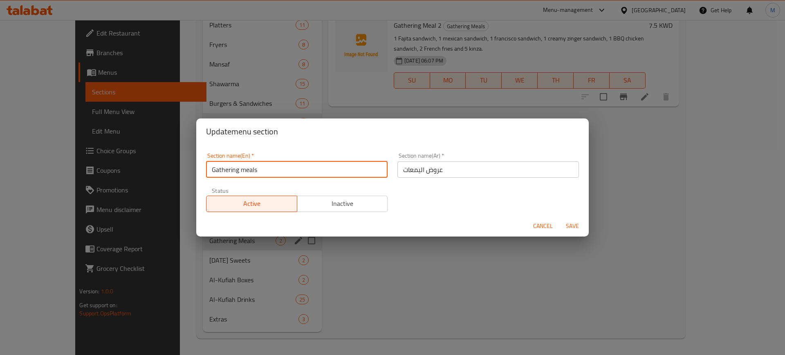
drag, startPoint x: 286, startPoint y: 173, endPoint x: 212, endPoint y: 176, distance: 74.8
click at [212, 177] on input "Gathering meals" at bounding box center [296, 169] width 181 height 16
type input "Gathering Deals"
click at [571, 224] on span "Save" at bounding box center [572, 226] width 20 height 10
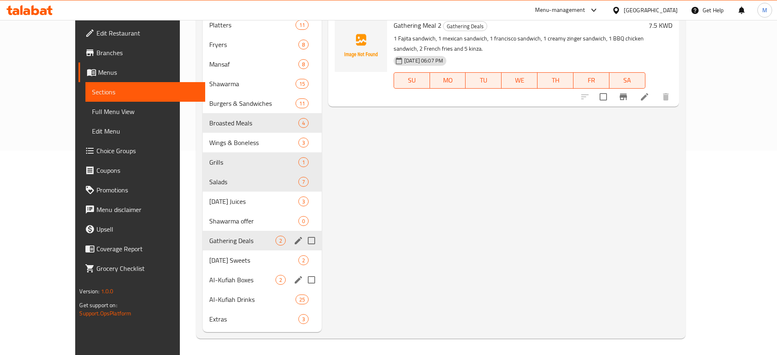
click at [209, 275] on span "Al-Kufiah Boxes" at bounding box center [242, 280] width 66 height 10
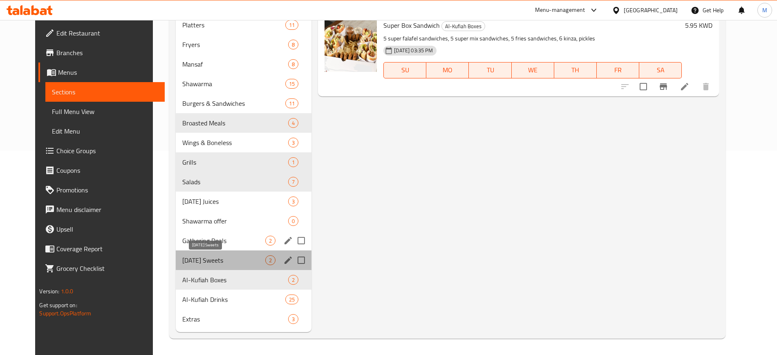
click at [210, 257] on span "[DATE] Sweets" at bounding box center [223, 260] width 83 height 10
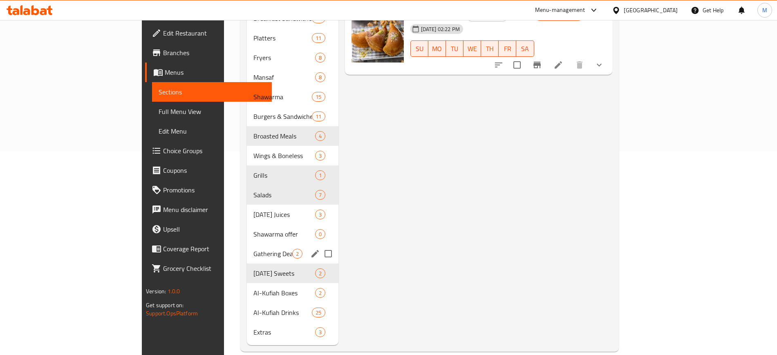
scroll to position [204, 0]
click at [253, 287] on span "Al-Kufiah Boxes" at bounding box center [272, 292] width 38 height 10
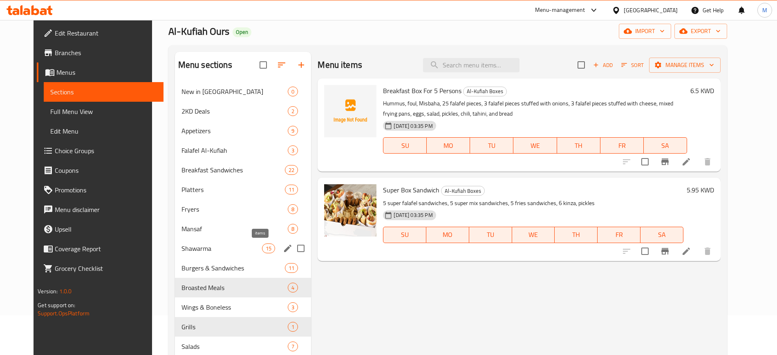
scroll to position [204, 0]
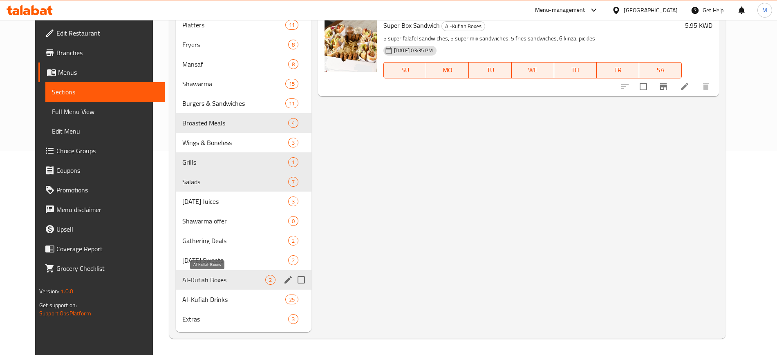
click at [217, 282] on span "Al-Kufiah Boxes" at bounding box center [223, 280] width 83 height 10
click at [284, 278] on icon "edit" at bounding box center [287, 279] width 7 height 7
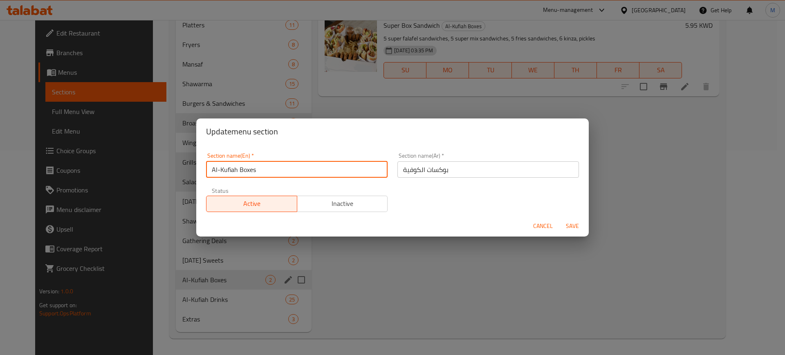
drag, startPoint x: 240, startPoint y: 169, endPoint x: 191, endPoint y: 165, distance: 48.7
click at [191, 165] on div "Update menu section Section name(En)   * Al-Kufiah Boxes Section name(En) * Sec…" at bounding box center [392, 177] width 785 height 355
type input "Gathering Boxes"
click at [559, 219] on button "Save" at bounding box center [572, 226] width 26 height 15
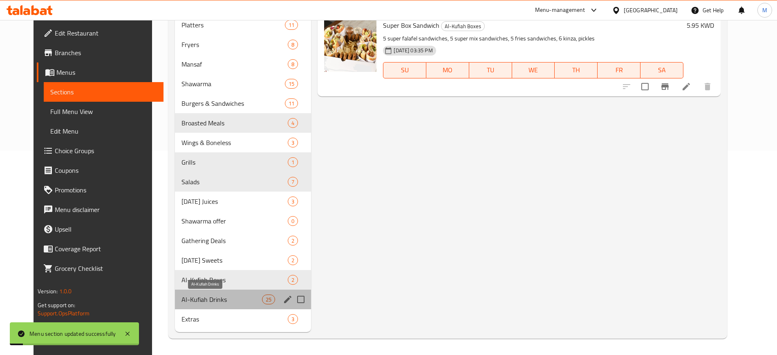
click at [206, 299] on span "Al-Kufiah Drinks" at bounding box center [221, 300] width 80 height 10
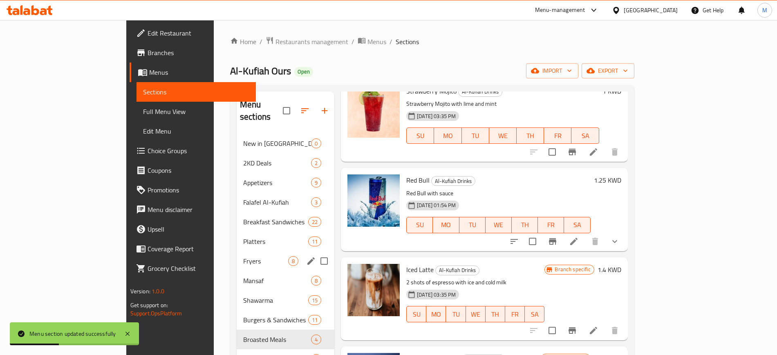
scroll to position [204, 0]
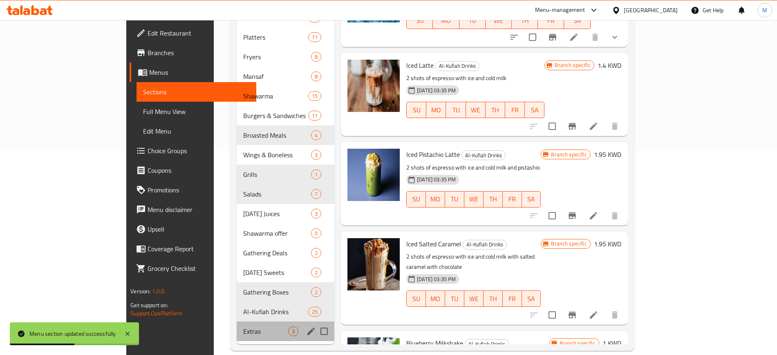
click at [250, 322] on div "Extras 3" at bounding box center [286, 332] width 98 height 20
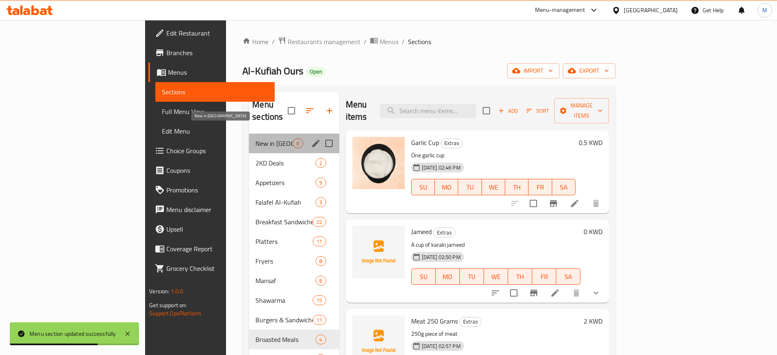
click at [255, 139] on span "New in [GEOGRAPHIC_DATA]" at bounding box center [273, 144] width 37 height 10
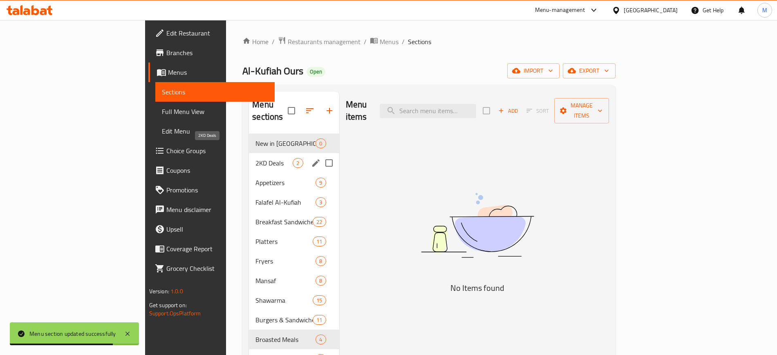
click at [255, 158] on span "2KD Deals" at bounding box center [273, 163] width 37 height 10
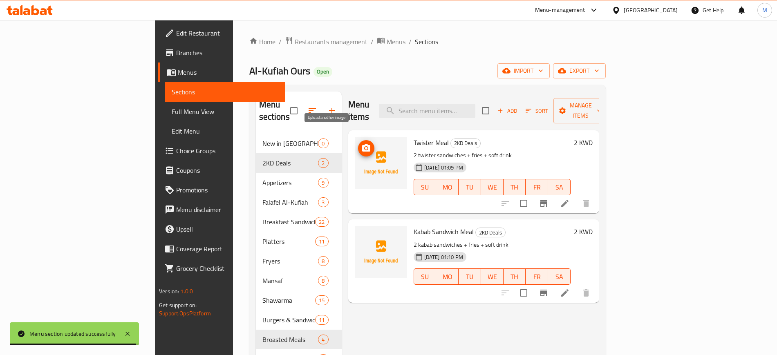
click at [364, 147] on circle "upload picture" at bounding box center [365, 148] width 2 height 2
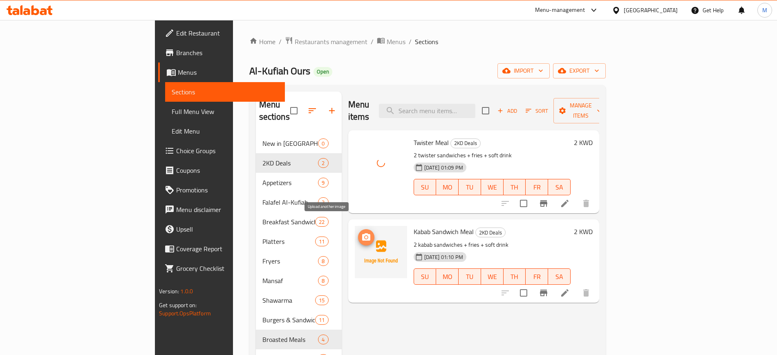
click at [361, 233] on icon "upload picture" at bounding box center [366, 238] width 10 height 10
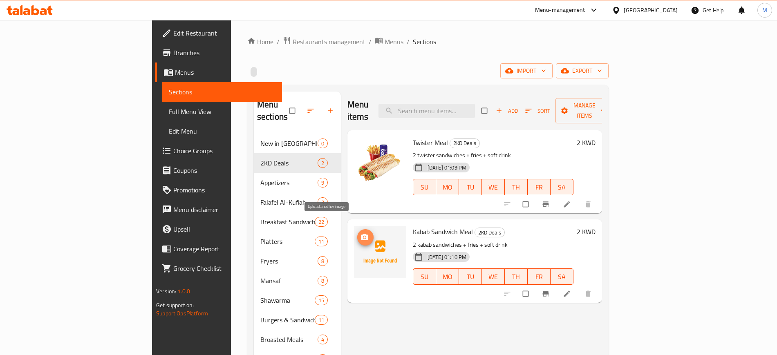
click at [361, 234] on icon "upload picture" at bounding box center [364, 237] width 7 height 6
